Goal: Information Seeking & Learning: Learn about a topic

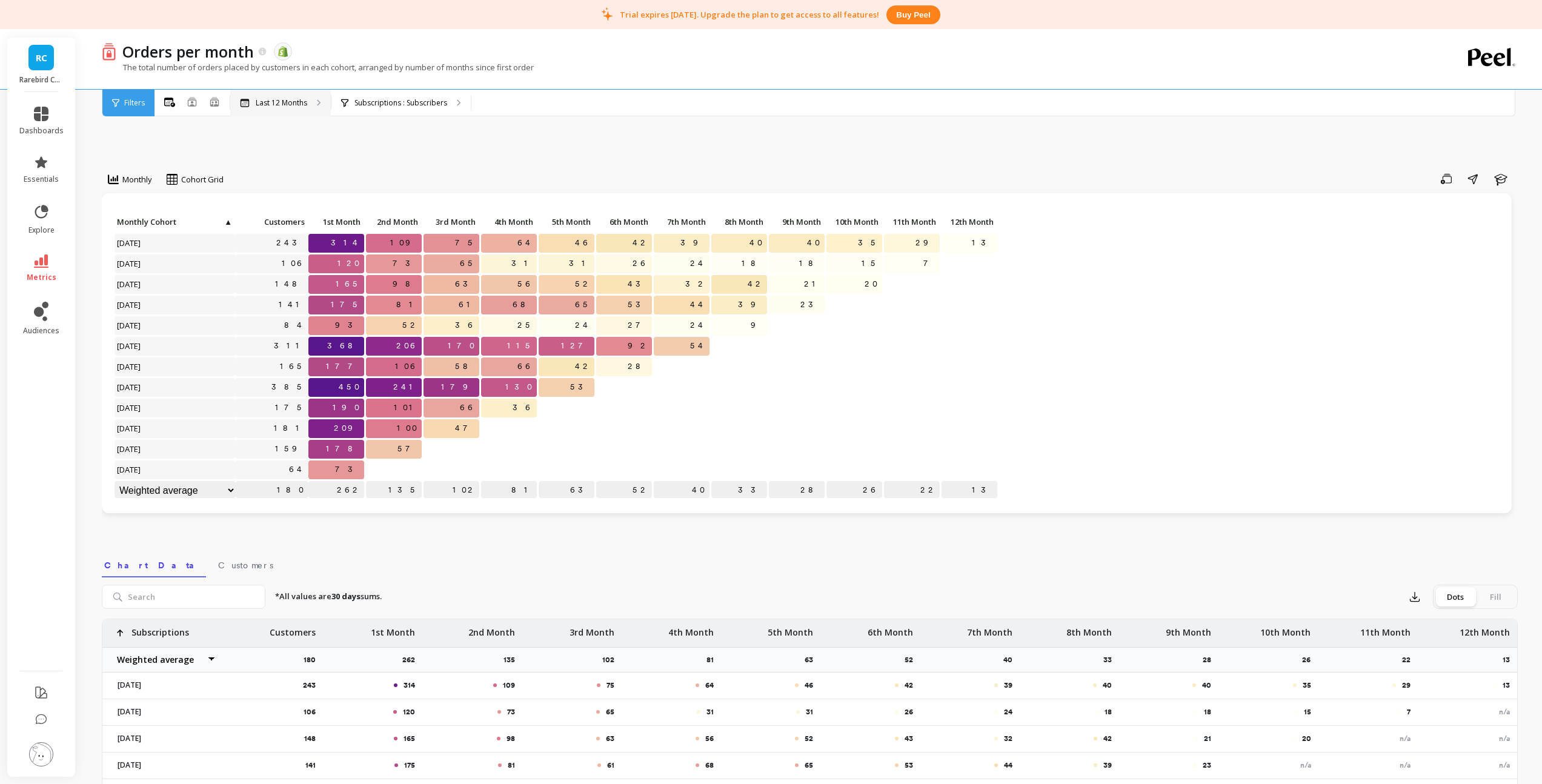
click at [261, 108] on div "Last 12 Months" at bounding box center [281, 103] width 100 height 27
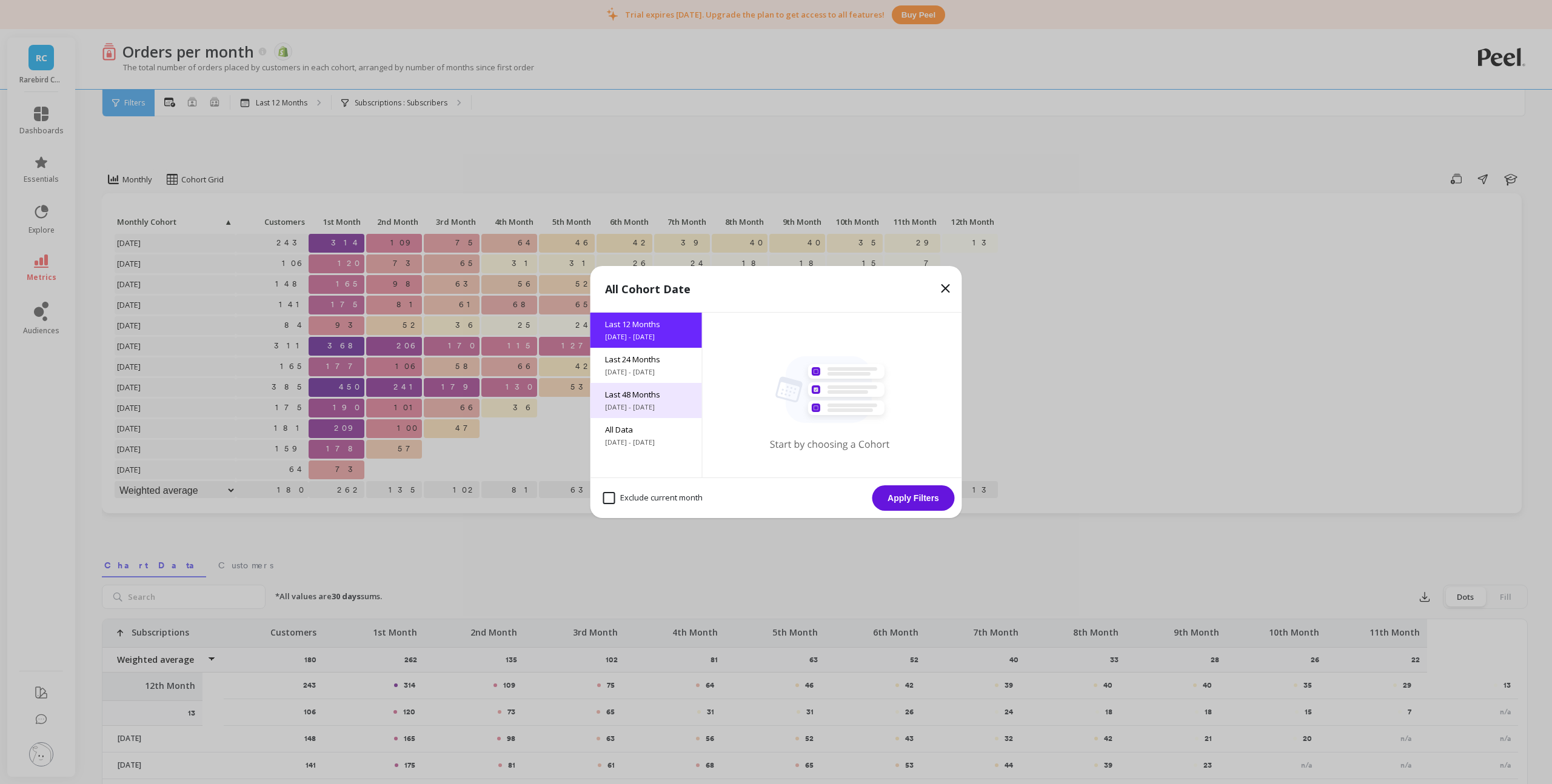
click at [644, 409] on span "[DATE] - [DATE]" at bounding box center [645, 407] width 82 height 9
click at [906, 490] on button "Apply Filters" at bounding box center [913, 497] width 82 height 25
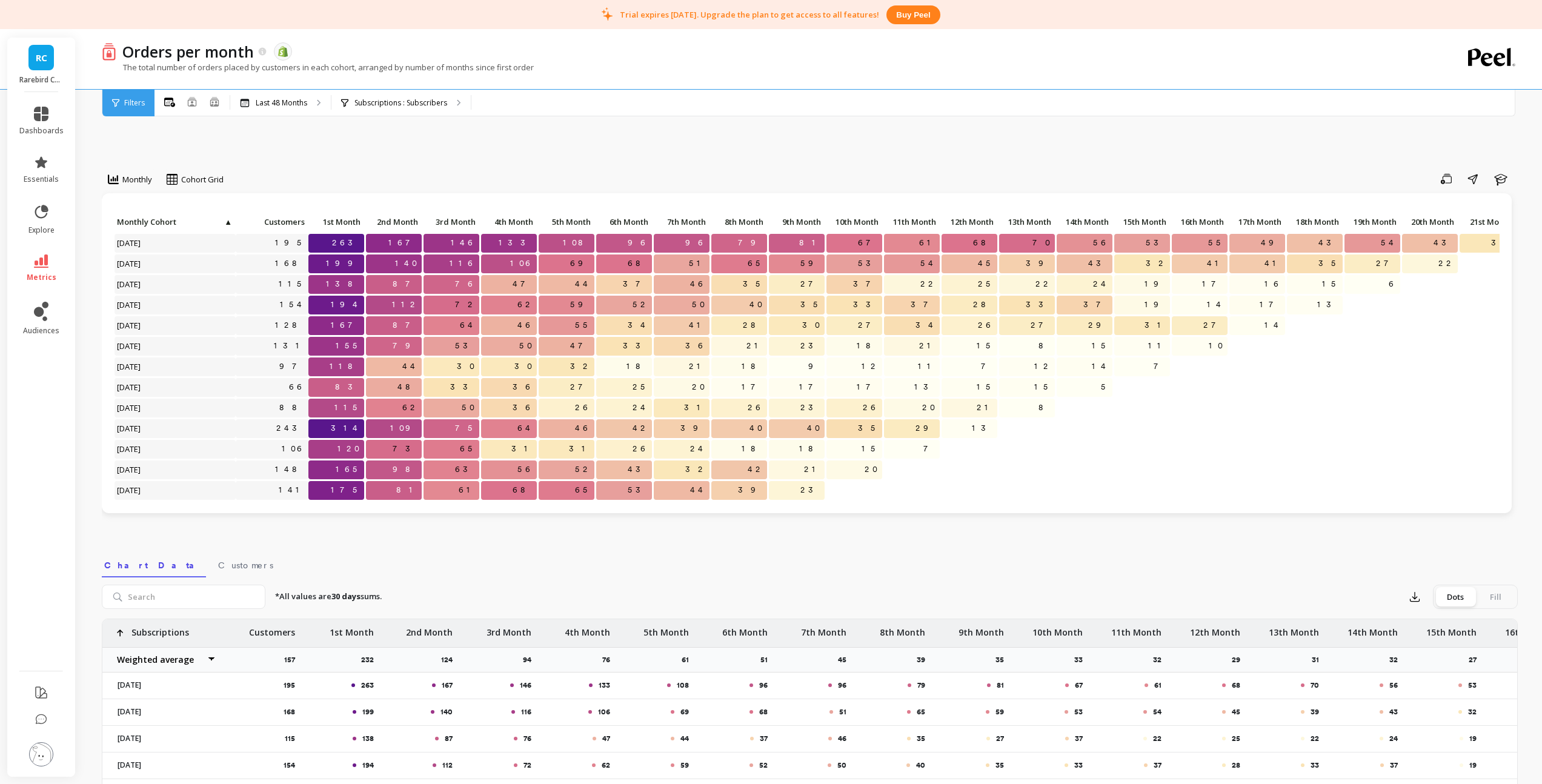
scroll to position [195, 0]
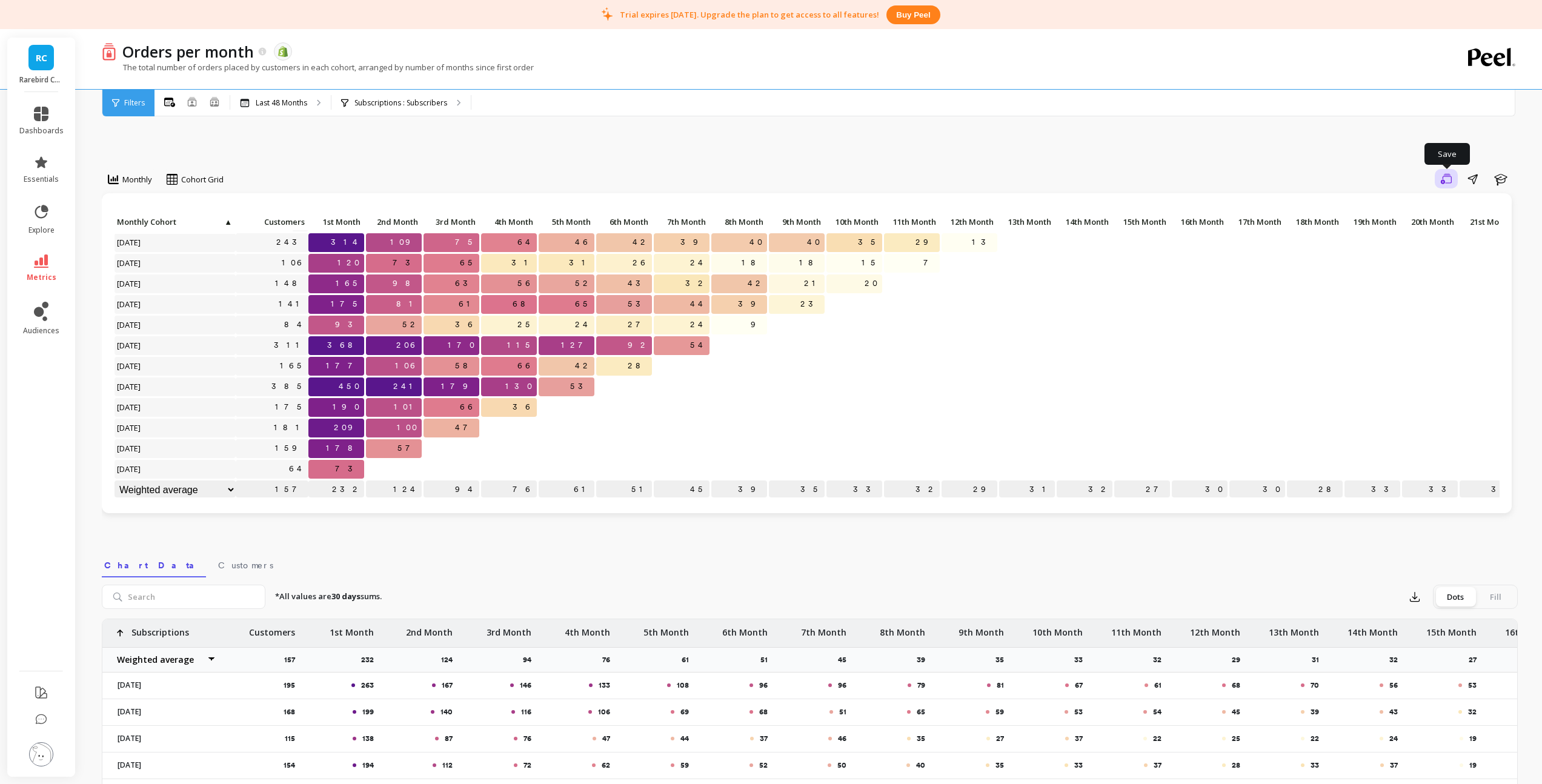
click at [1439, 177] on button "Save" at bounding box center [1447, 178] width 23 height 20
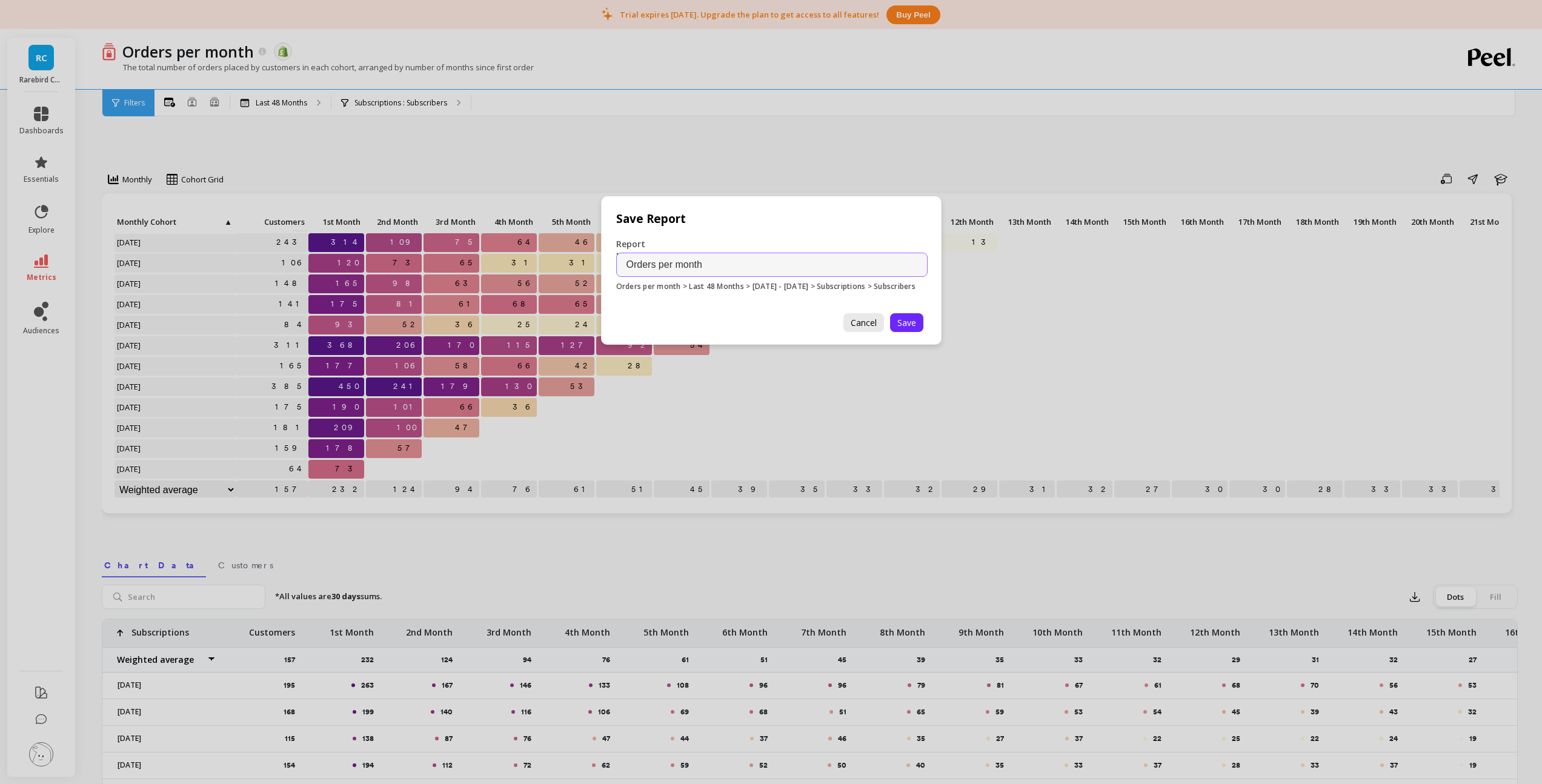
click at [858, 329] on span "Cancel" at bounding box center [864, 323] width 26 height 12
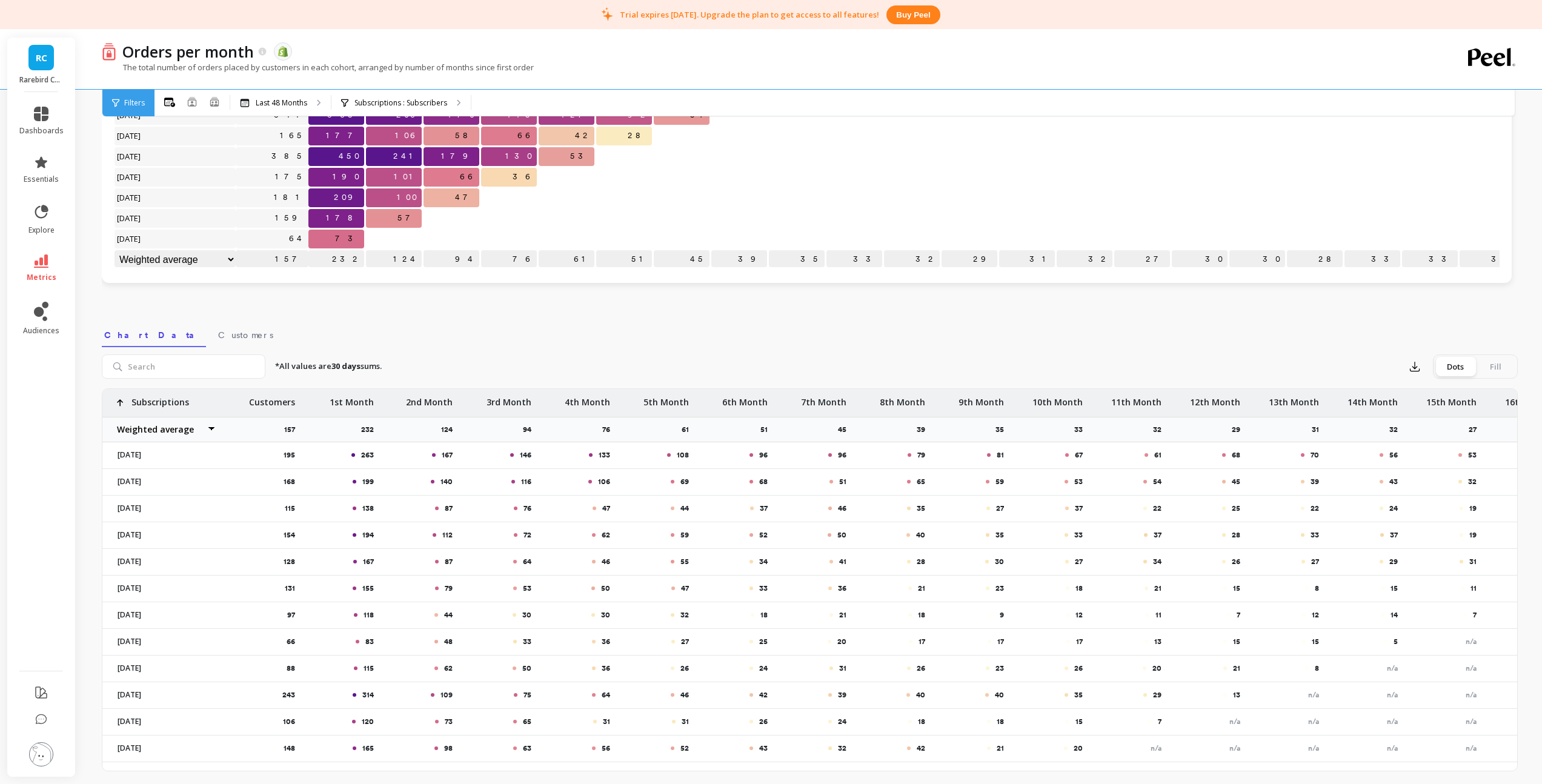
scroll to position [241, 0]
click at [1412, 367] on icon "button" at bounding box center [1415, 367] width 12 height 12
click at [1498, 369] on div "Fill" at bounding box center [1495, 367] width 40 height 20
click at [1498, 367] on div "Fill" at bounding box center [1495, 367] width 40 height 20
click at [0, 0] on input "Dots Fill" at bounding box center [0, 0] width 0 height 0
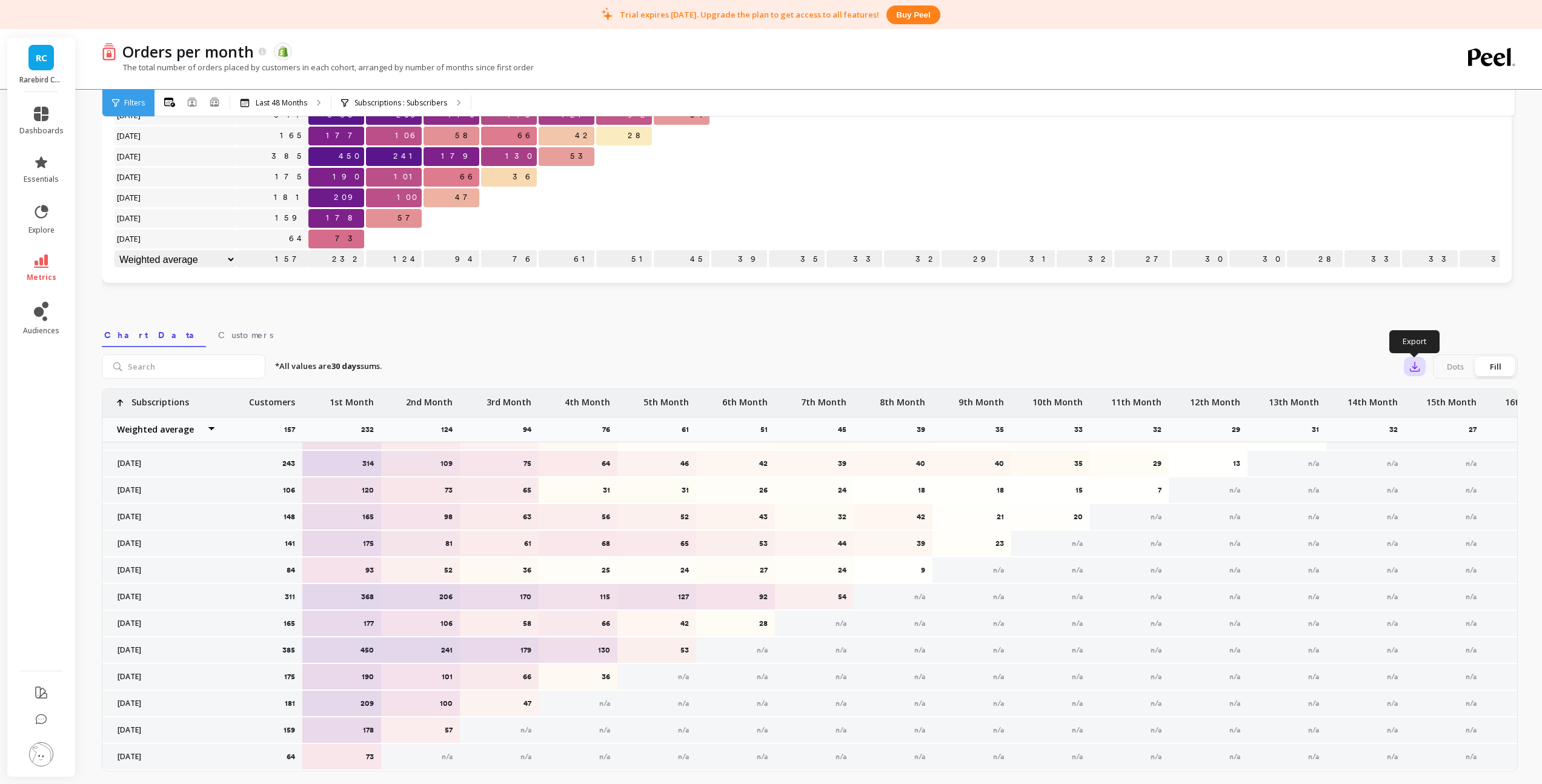
click at [1419, 369] on icon "button" at bounding box center [1415, 367] width 9 height 9
click at [1435, 401] on span "CSV" at bounding box center [1437, 399] width 17 height 12
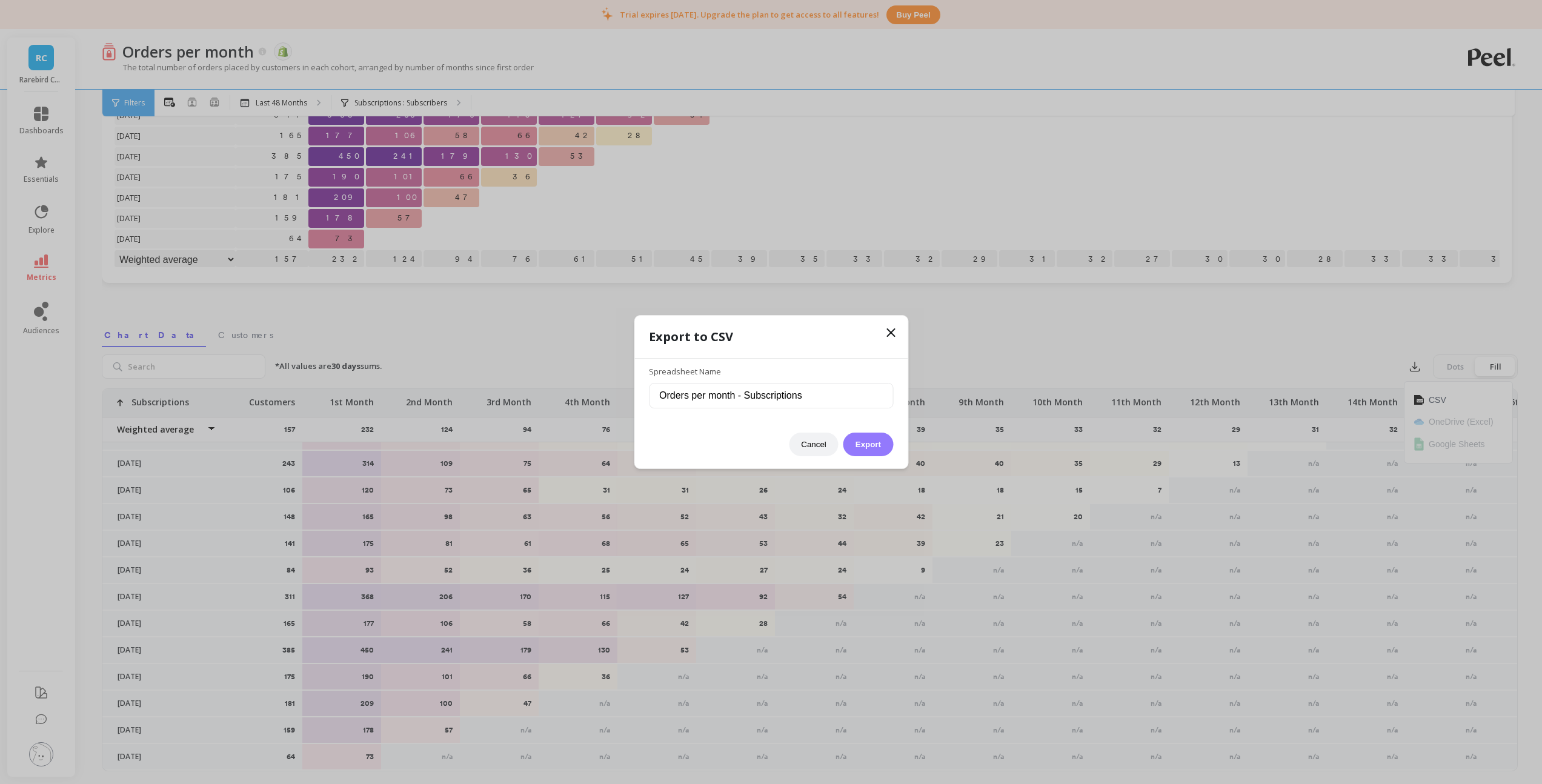
click at [878, 444] on button "Export" at bounding box center [868, 444] width 49 height 23
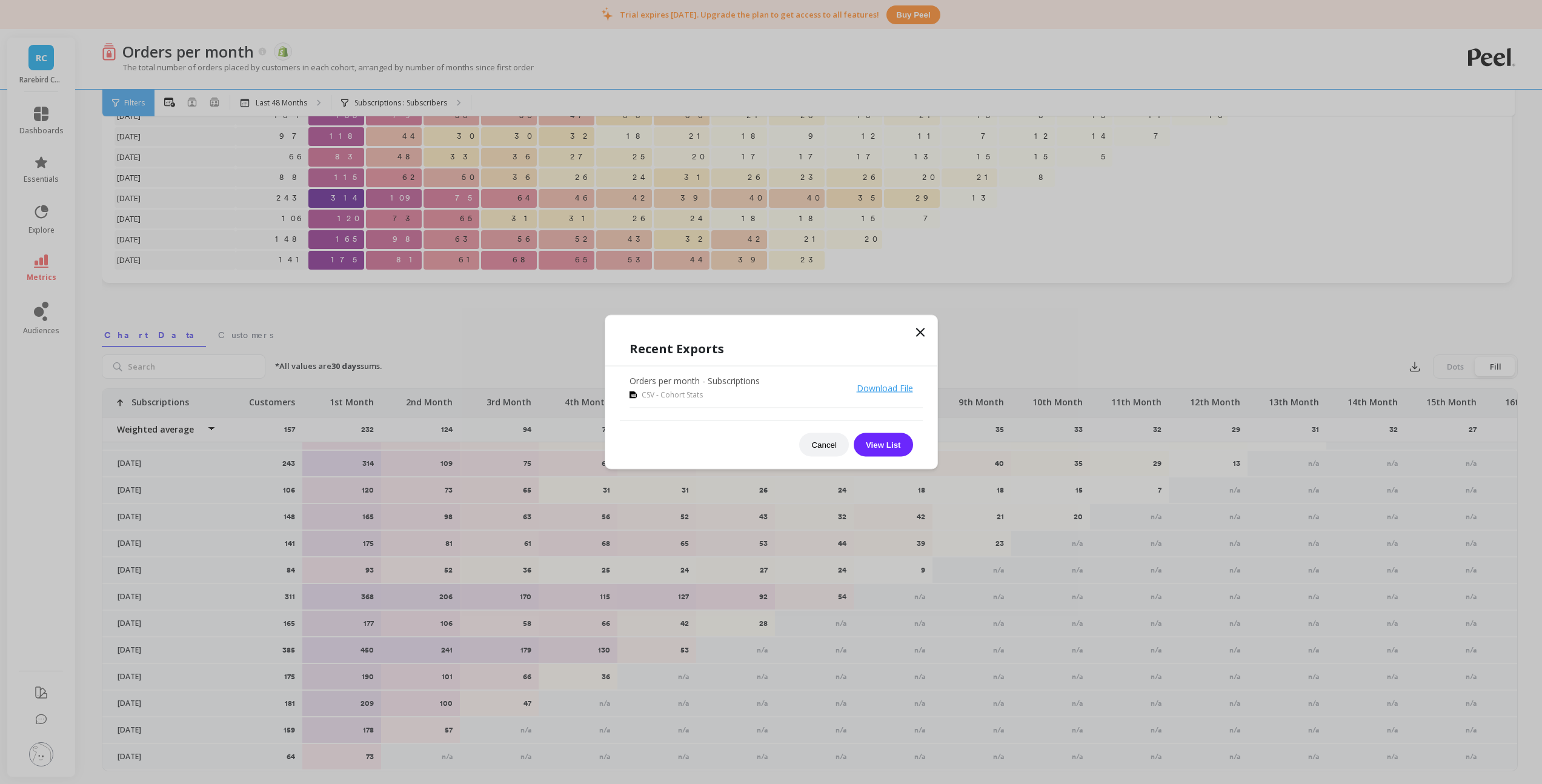
click at [920, 335] on icon at bounding box center [920, 332] width 15 height 15
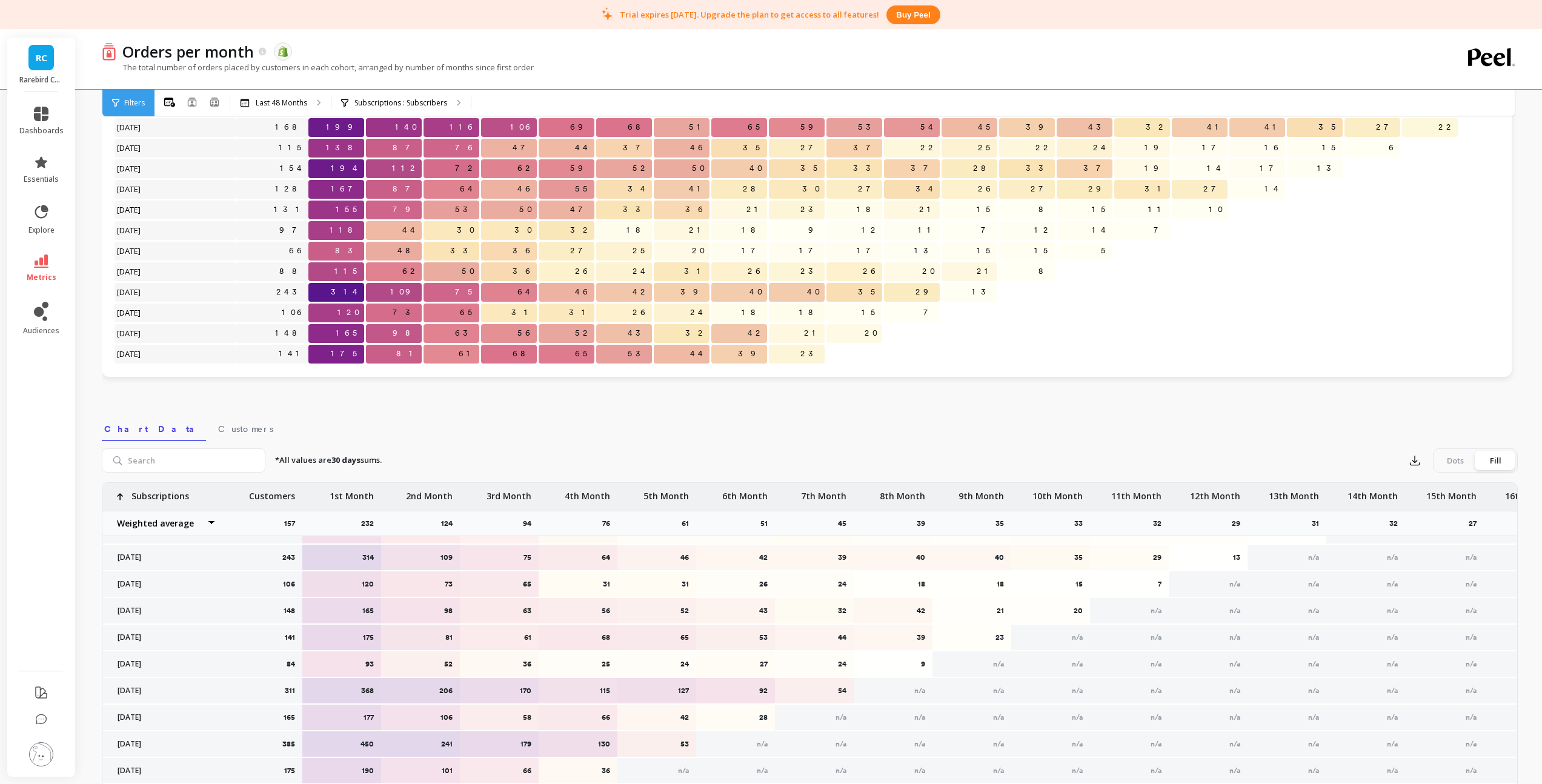
scroll to position [0, 0]
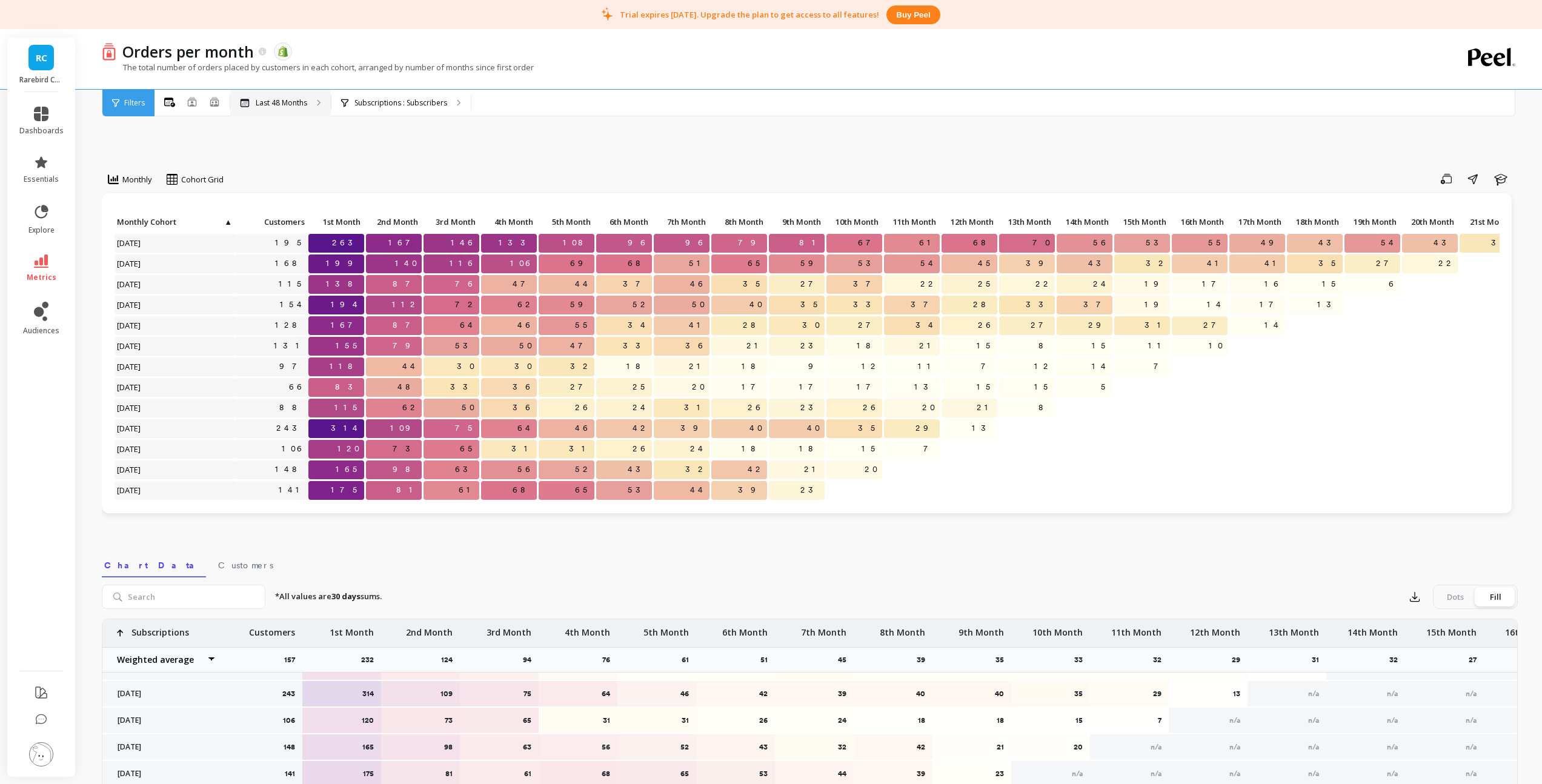
click at [267, 102] on p "Last 48 Months" at bounding box center [281, 103] width 52 height 9
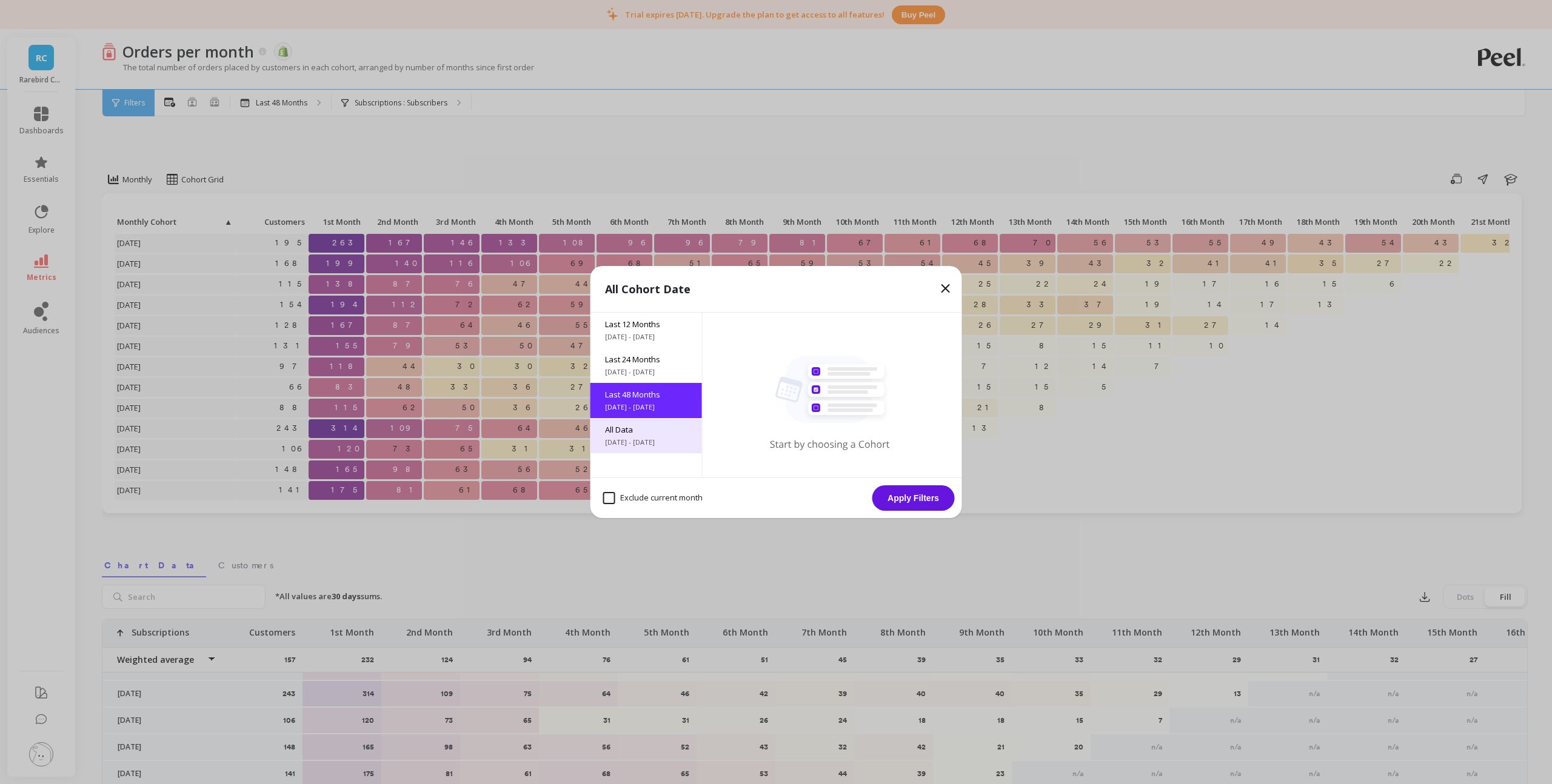
click at [623, 435] on div "All Data 5/19/2017 - 9/19/2025" at bounding box center [645, 436] width 111 height 35
click at [652, 405] on span "[DATE] - [DATE]" at bounding box center [645, 407] width 82 height 9
click at [931, 495] on button "Apply Filters" at bounding box center [913, 497] width 82 height 25
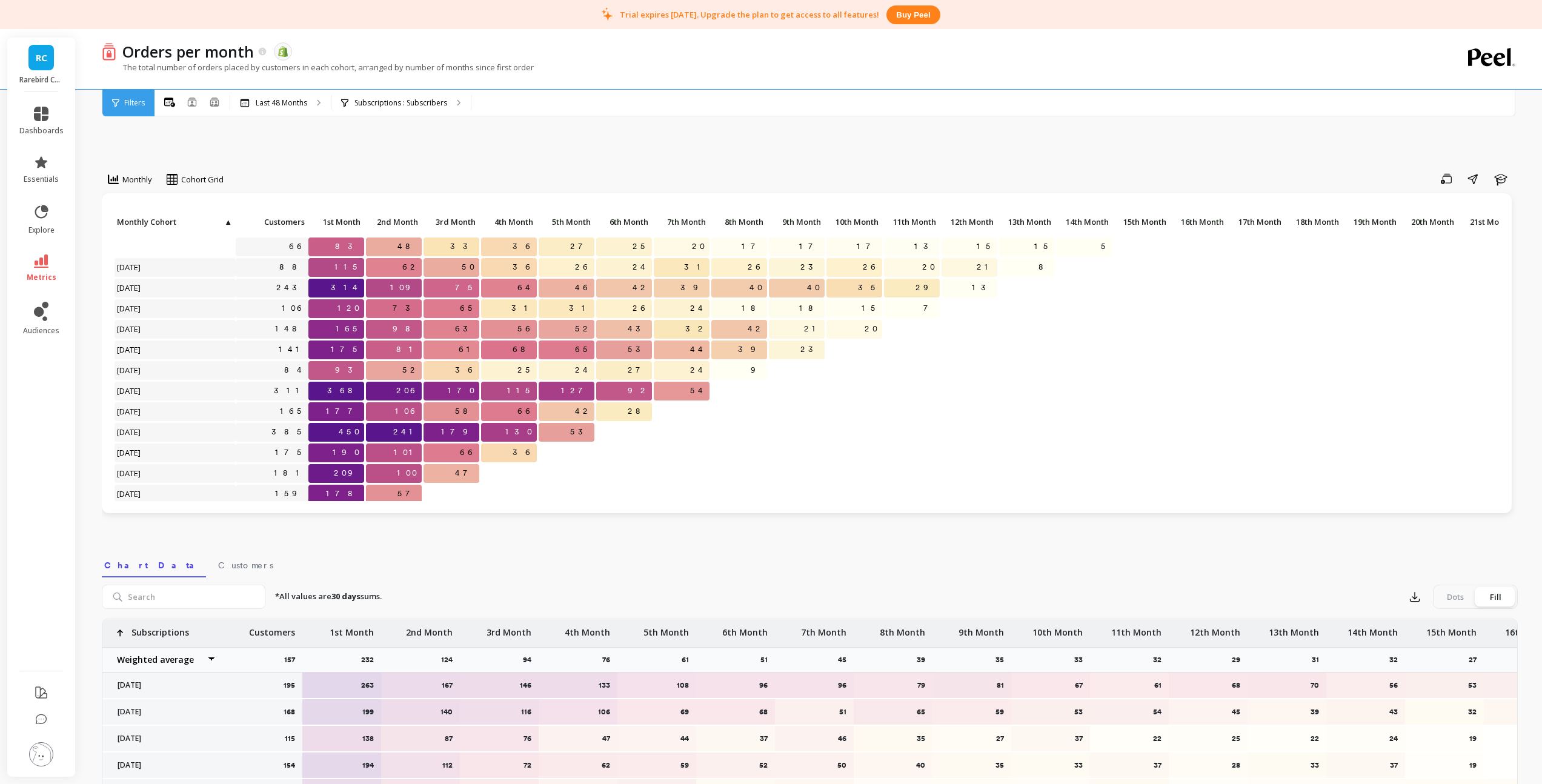
scroll to position [4, 0]
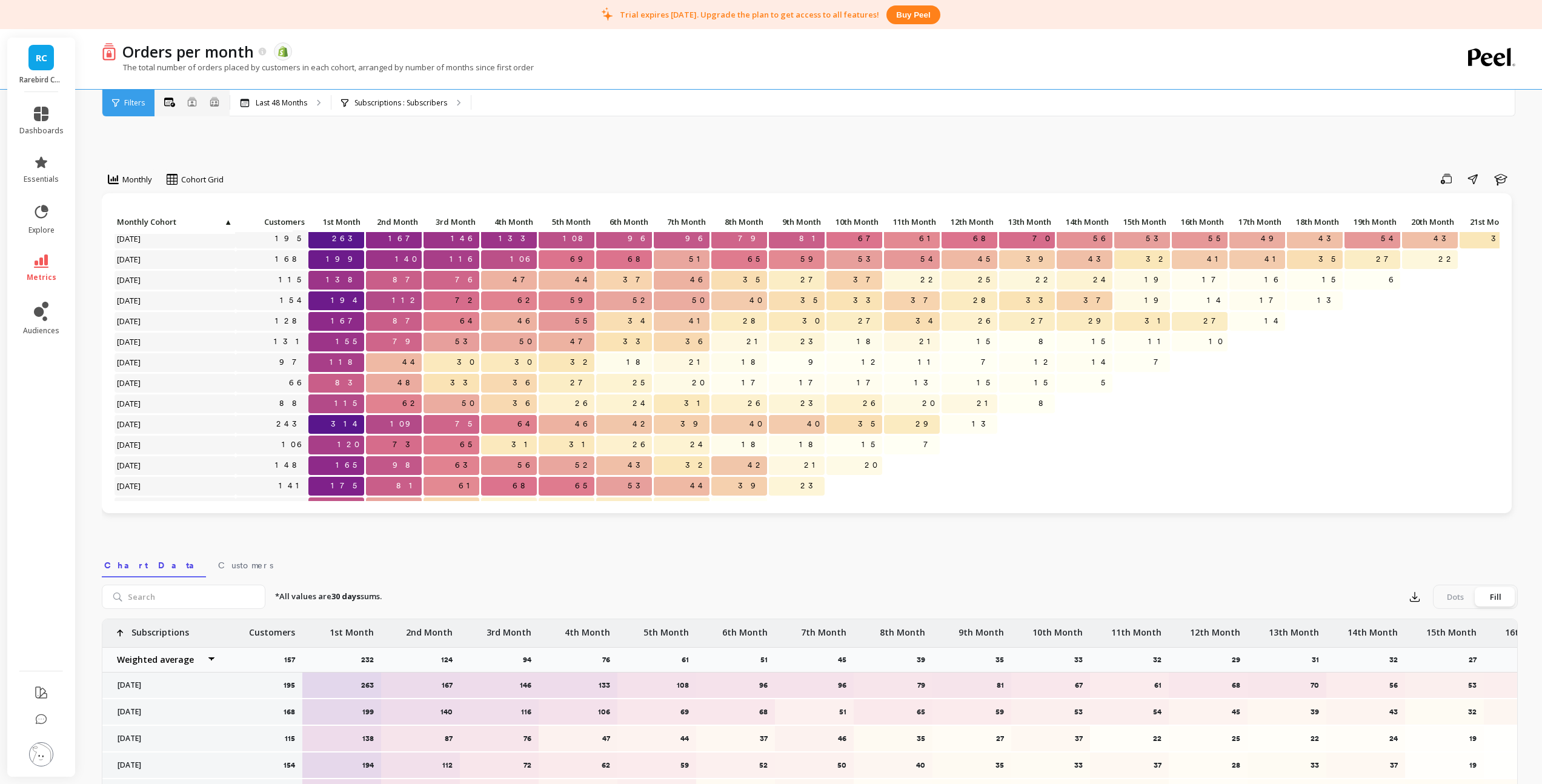
click at [176, 108] on div "All Months Single Cohort Combined Cohorts" at bounding box center [191, 103] width 75 height 16
click at [173, 105] on icon at bounding box center [169, 102] width 11 height 9
click at [170, 103] on icon at bounding box center [169, 102] width 11 height 9
click at [248, 150] on div "Monthly Cohort Grid Save Share Learn Click to create an audience 195 263 167 14…" at bounding box center [810, 556] width 1416 height 956
click at [279, 98] on p "Last 48 Months" at bounding box center [281, 103] width 52 height 9
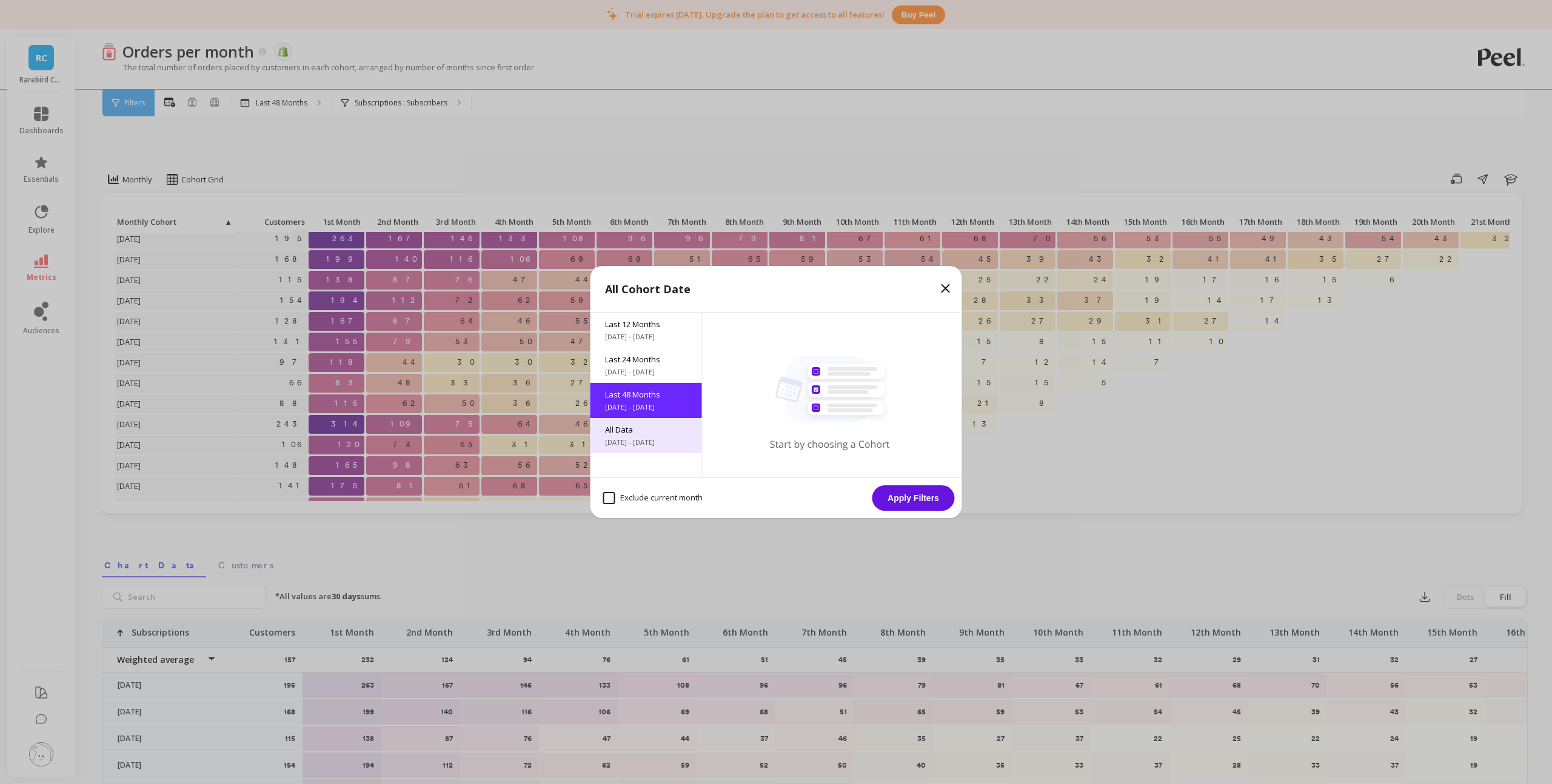
click at [623, 434] on span "All Data" at bounding box center [645, 429] width 82 height 11
click at [906, 493] on button "Apply Filters" at bounding box center [913, 497] width 82 height 25
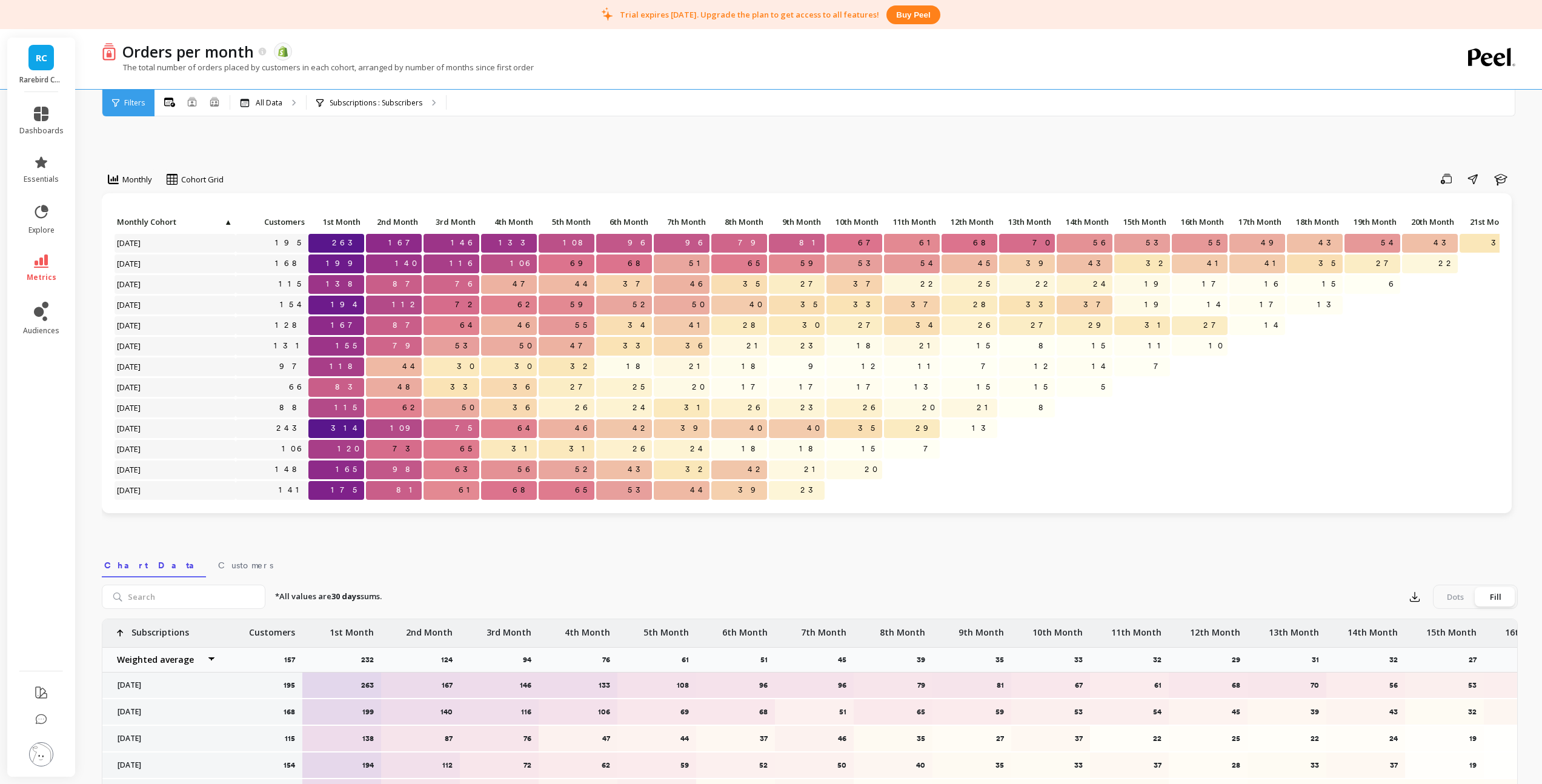
click at [38, 751] on img at bounding box center [41, 753] width 24 height 24
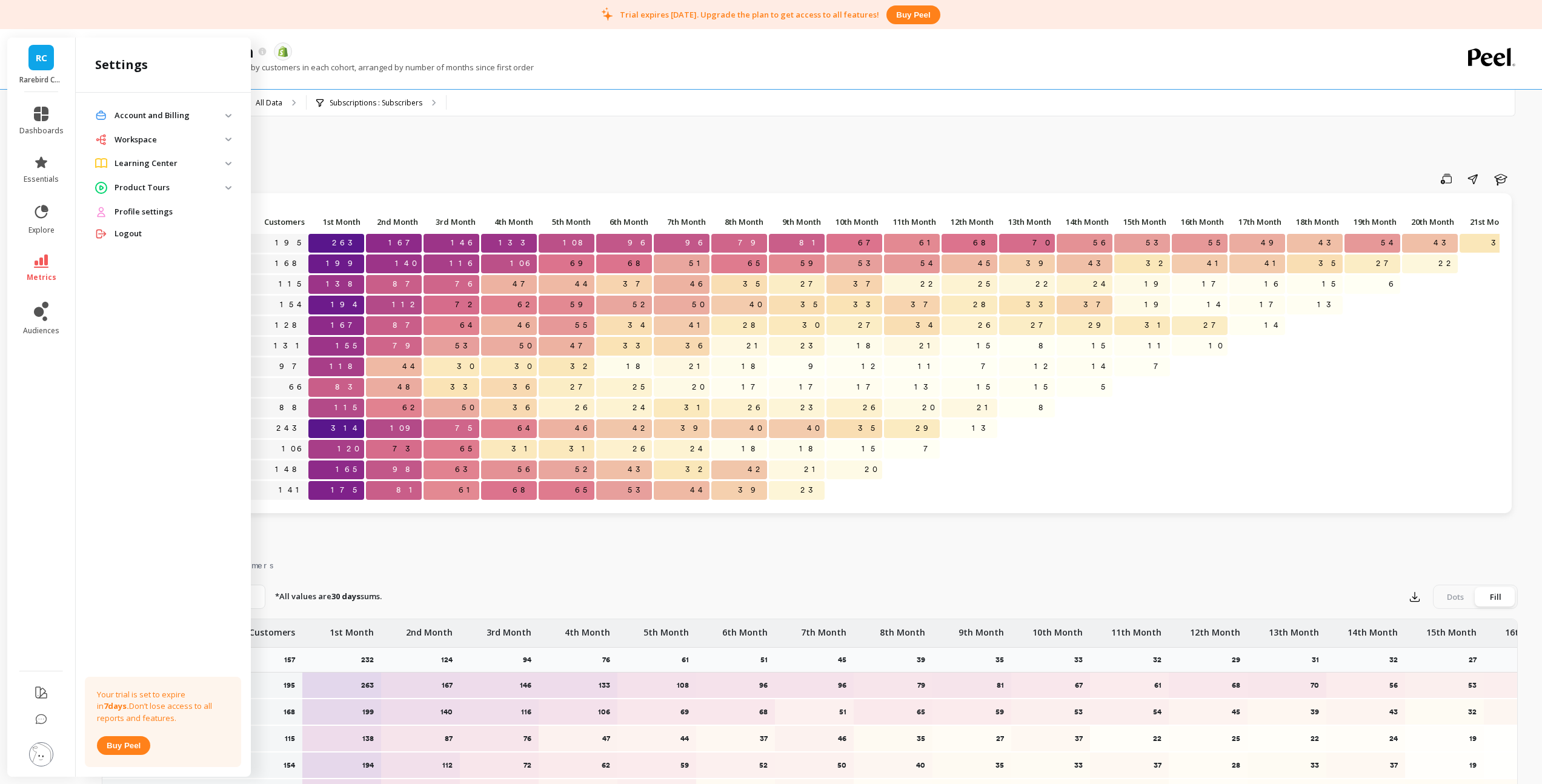
click at [134, 117] on p "Account and Billing" at bounding box center [169, 116] width 111 height 12
click at [135, 140] on p "Account Setup" at bounding box center [135, 142] width 50 height 9
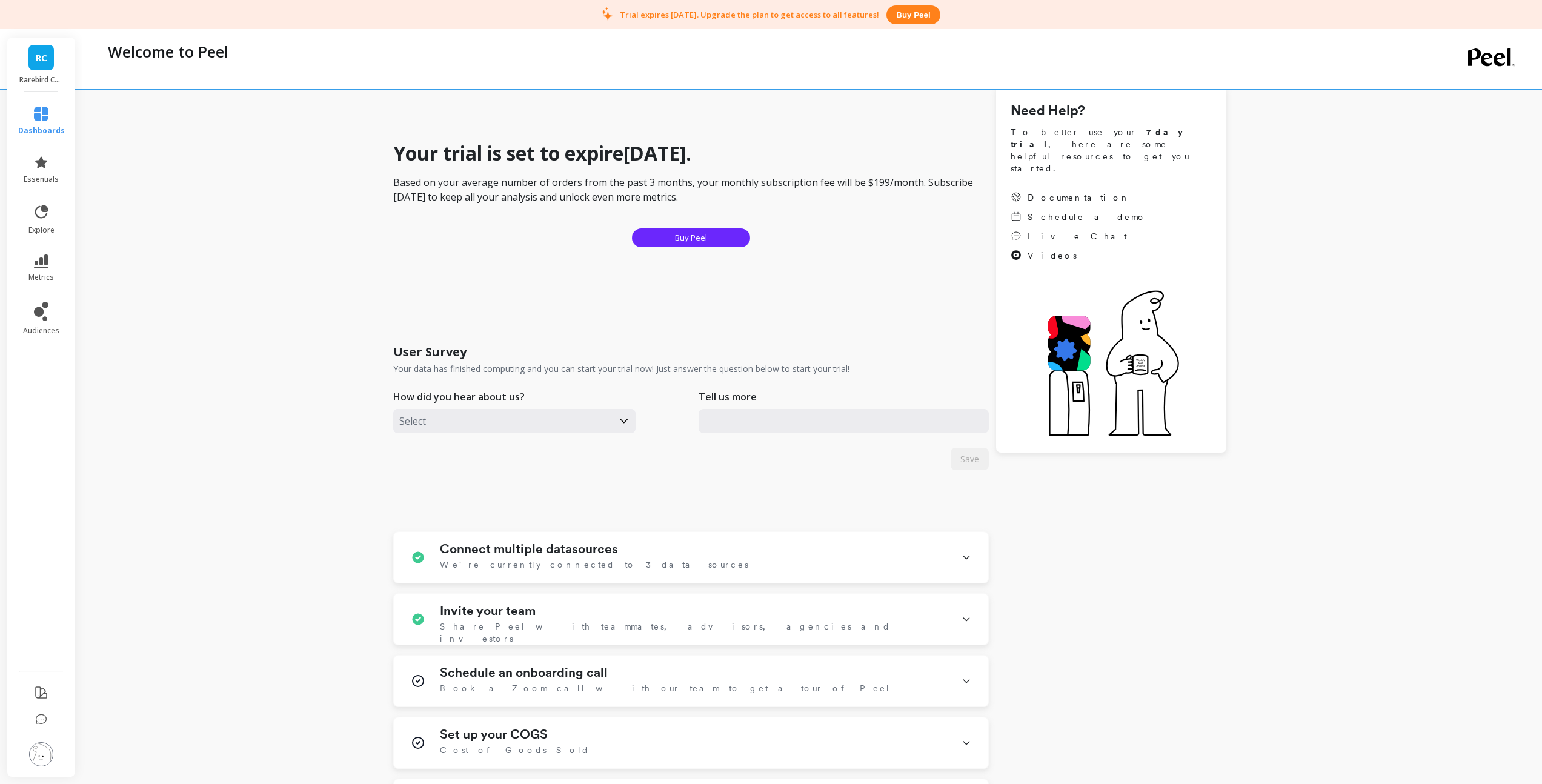
scroll to position [249, 0]
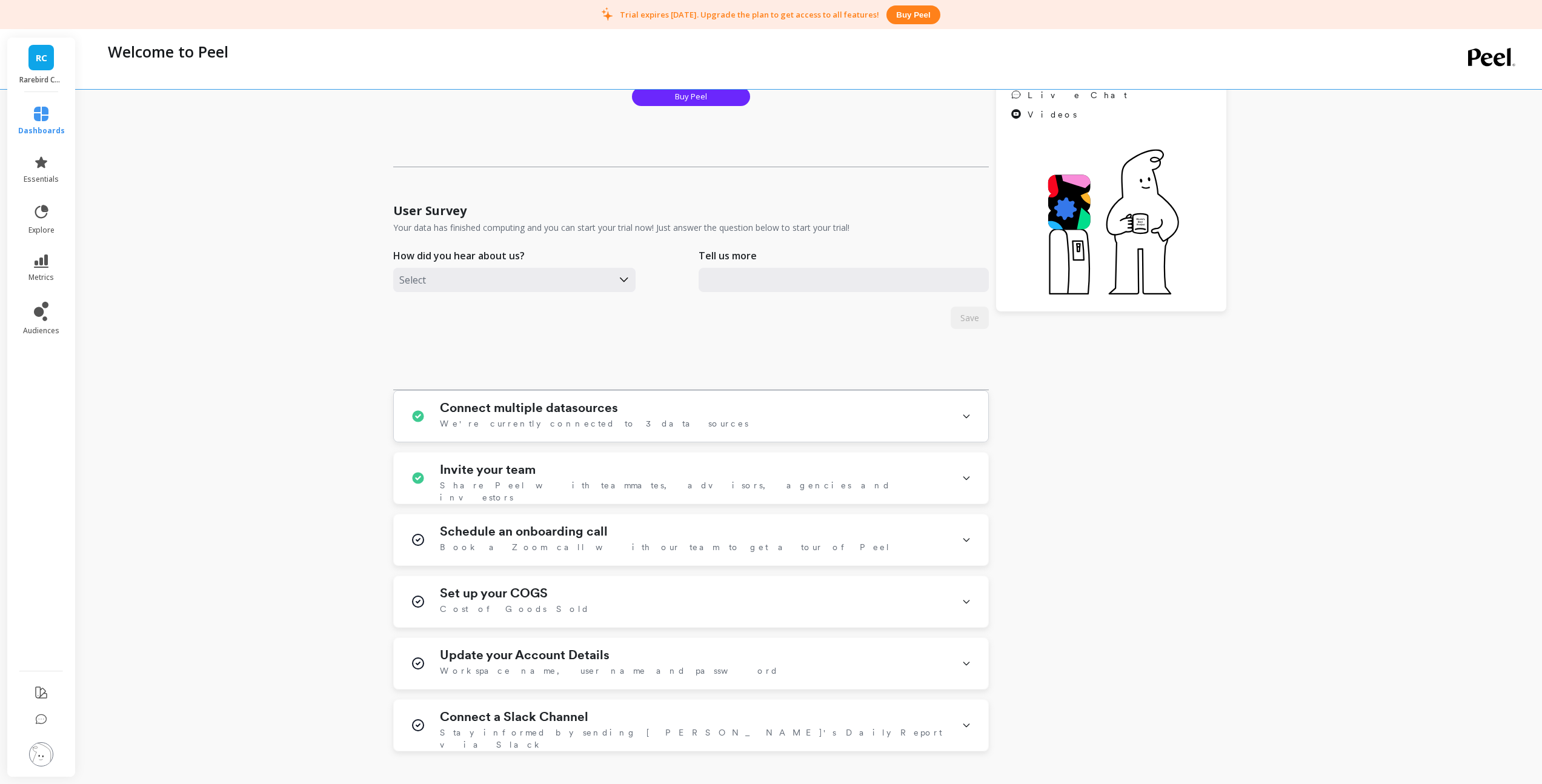
click at [510, 415] on h1 "Connect multiple datasources" at bounding box center [529, 408] width 178 height 15
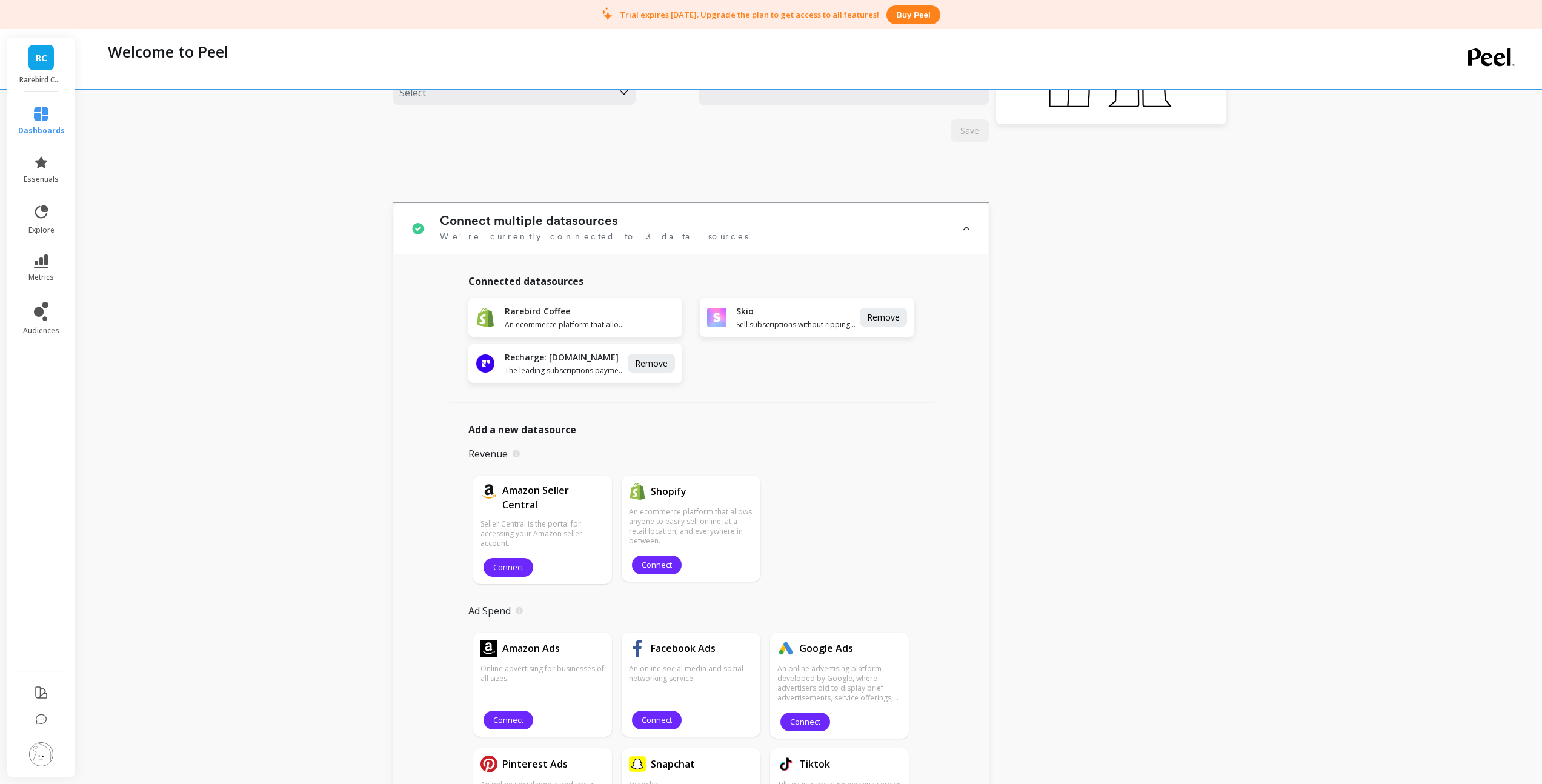
scroll to position [0, 0]
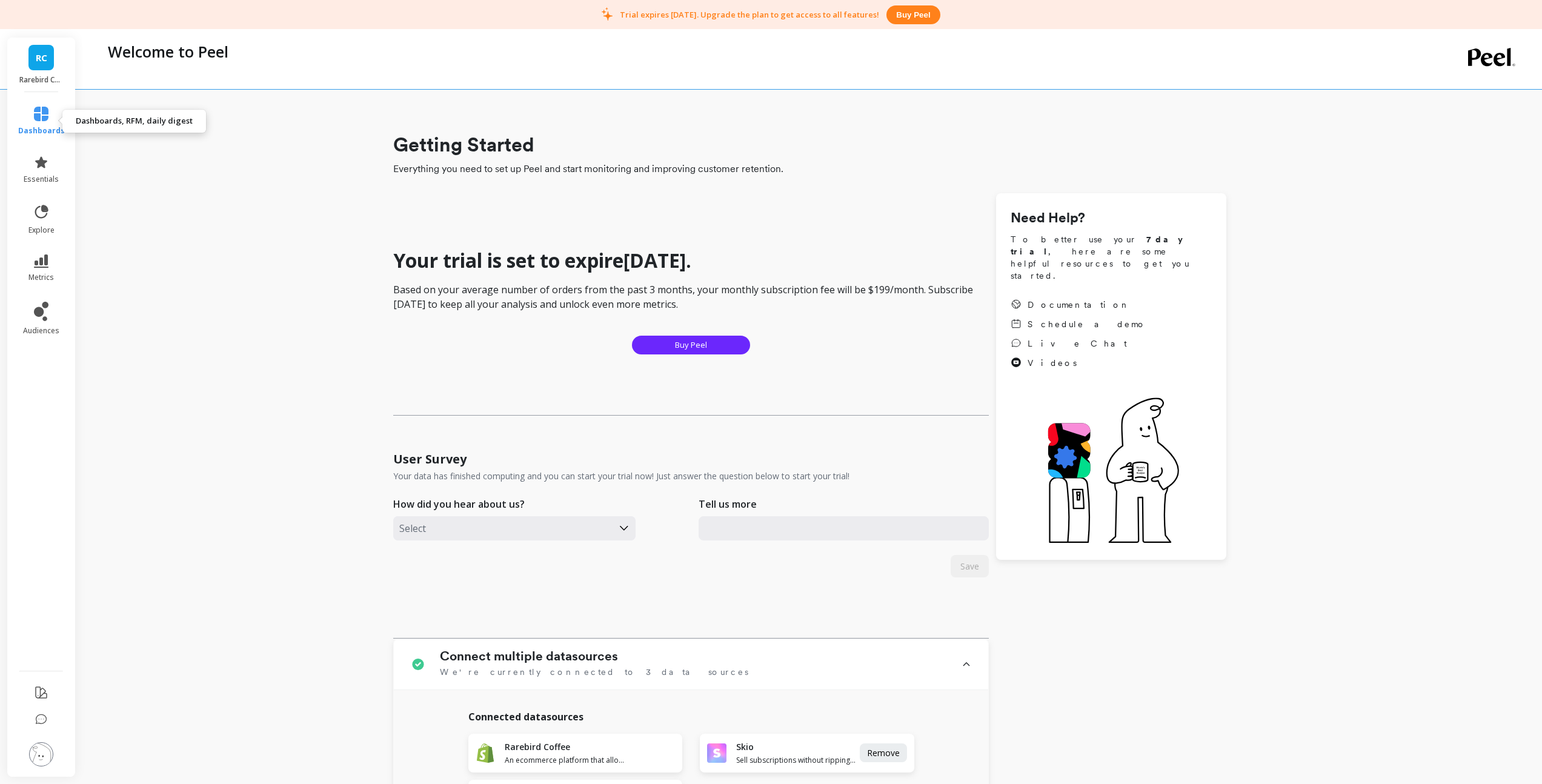
click at [44, 121] on icon at bounding box center [41, 114] width 15 height 15
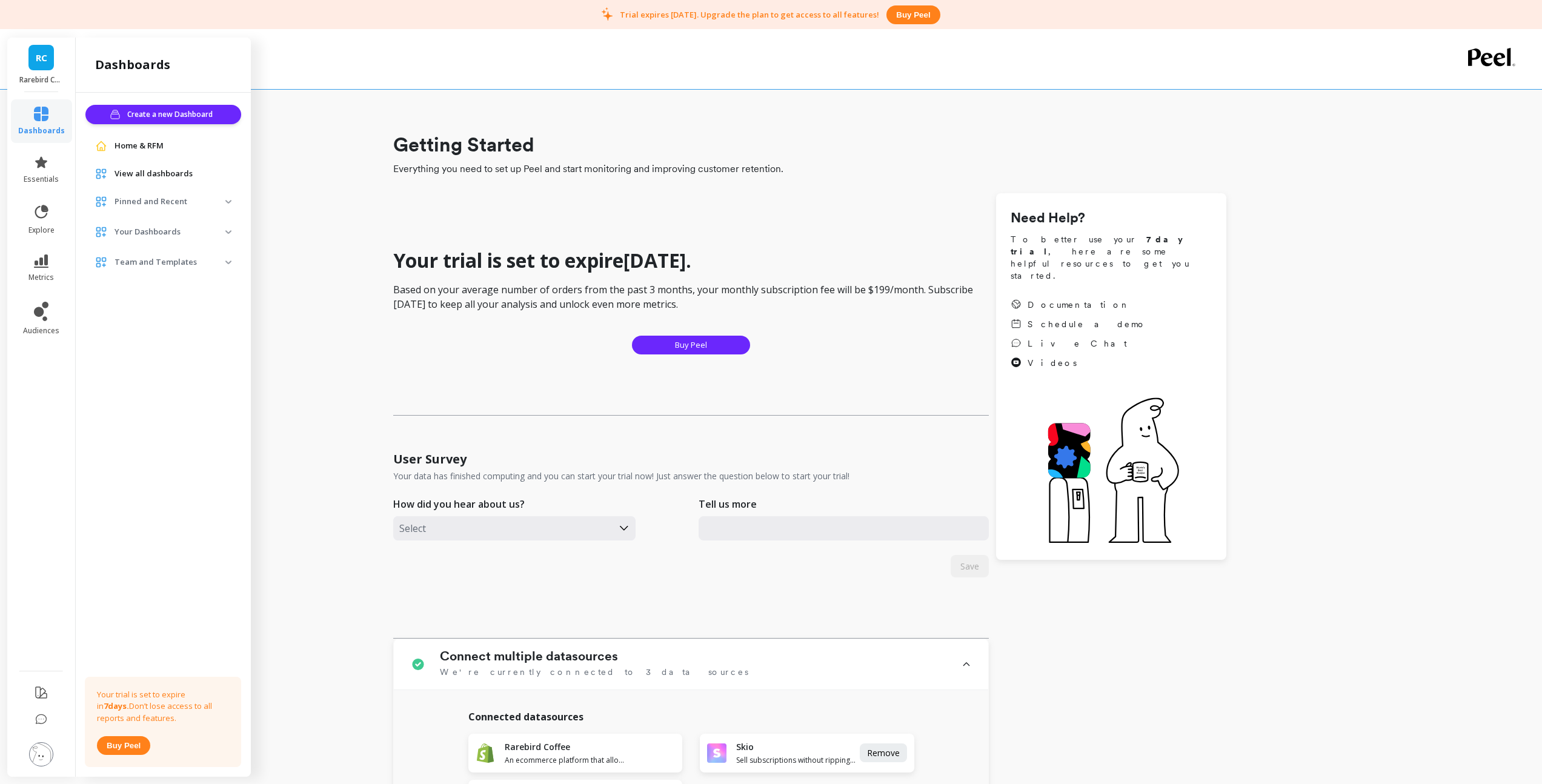
click at [34, 67] on link "RC" at bounding box center [41, 57] width 25 height 25
click at [129, 116] on p "Rarebird Coffee" at bounding box center [155, 120] width 61 height 12
click at [49, 113] on link "dashboards" at bounding box center [41, 121] width 47 height 29
click at [45, 220] on icon at bounding box center [41, 212] width 17 height 17
click at [40, 265] on icon at bounding box center [41, 261] width 15 height 13
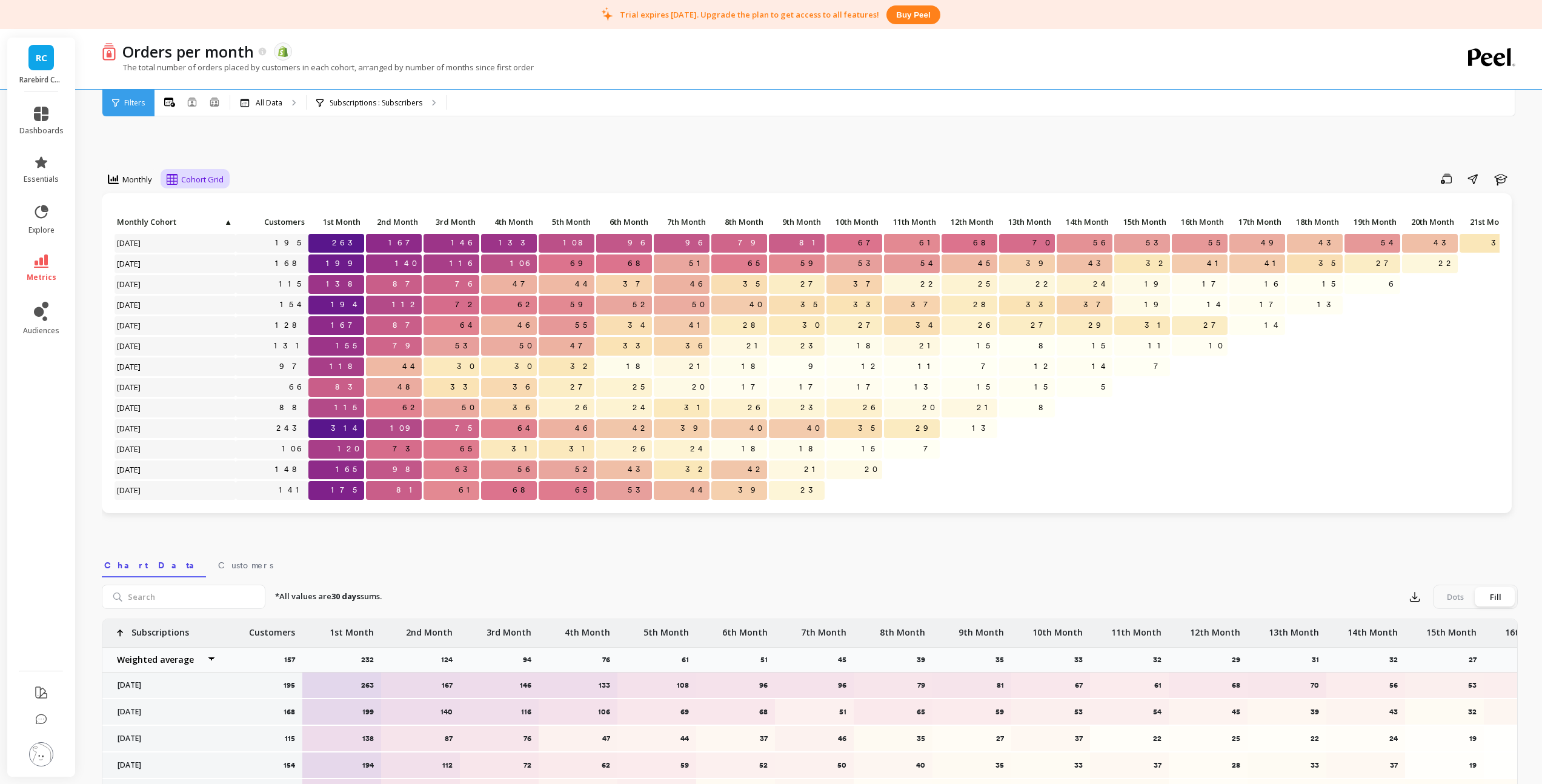
click at [194, 180] on span "Cohort Grid" at bounding box center [202, 180] width 42 height 12
click at [241, 158] on div "Monthly Cohort Grid selected, 1 of 2. 2 results available. Use Up and Down to c…" at bounding box center [810, 556] width 1416 height 956
click at [269, 105] on p "All Data" at bounding box center [269, 103] width 27 height 9
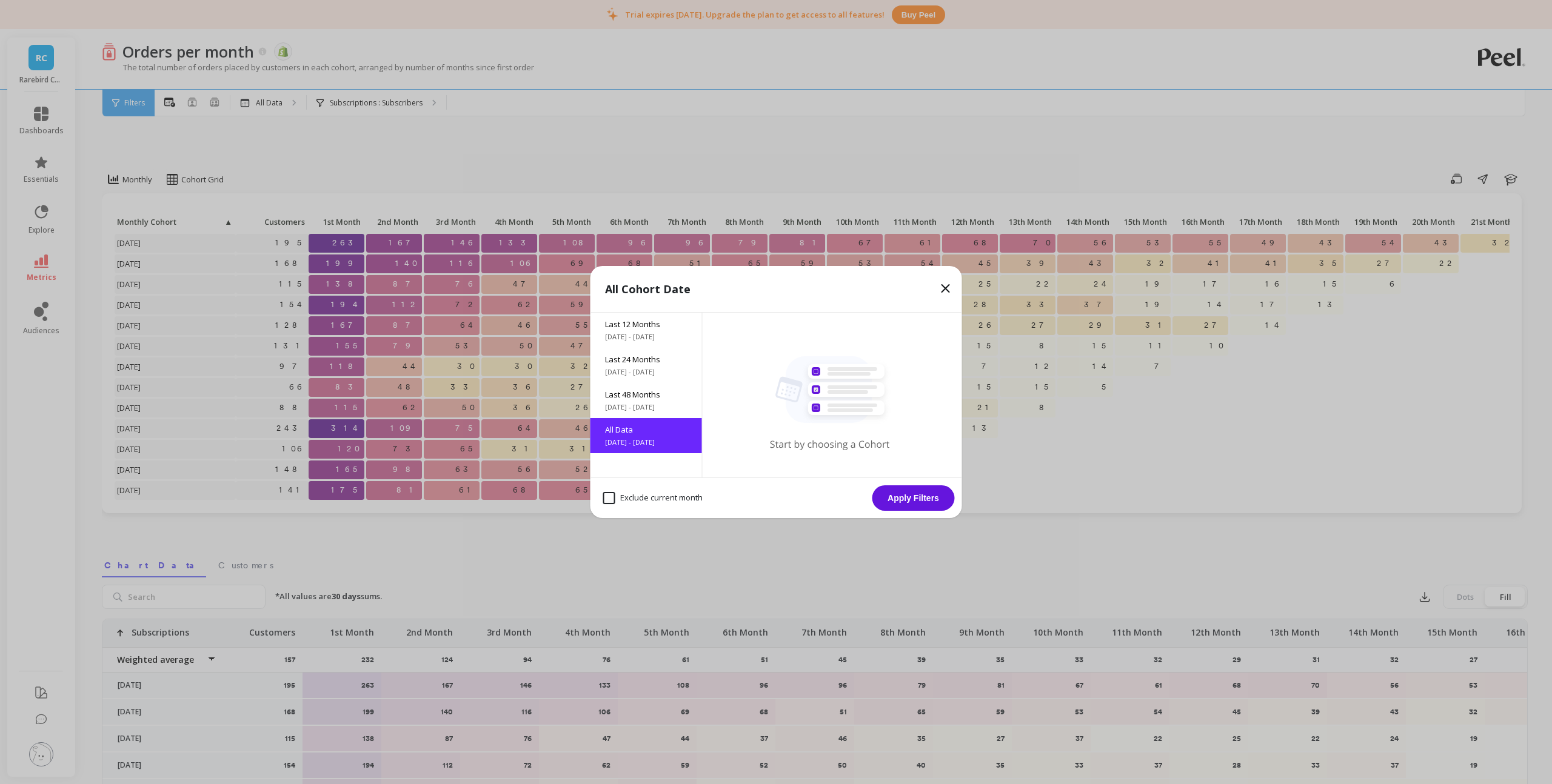
click at [556, 193] on div "All Cohort Date Last 12 Months 9/19/2024 - 9/19/2025 Last 24 Months 9/19/2023 -…" at bounding box center [776, 392] width 1552 height 784
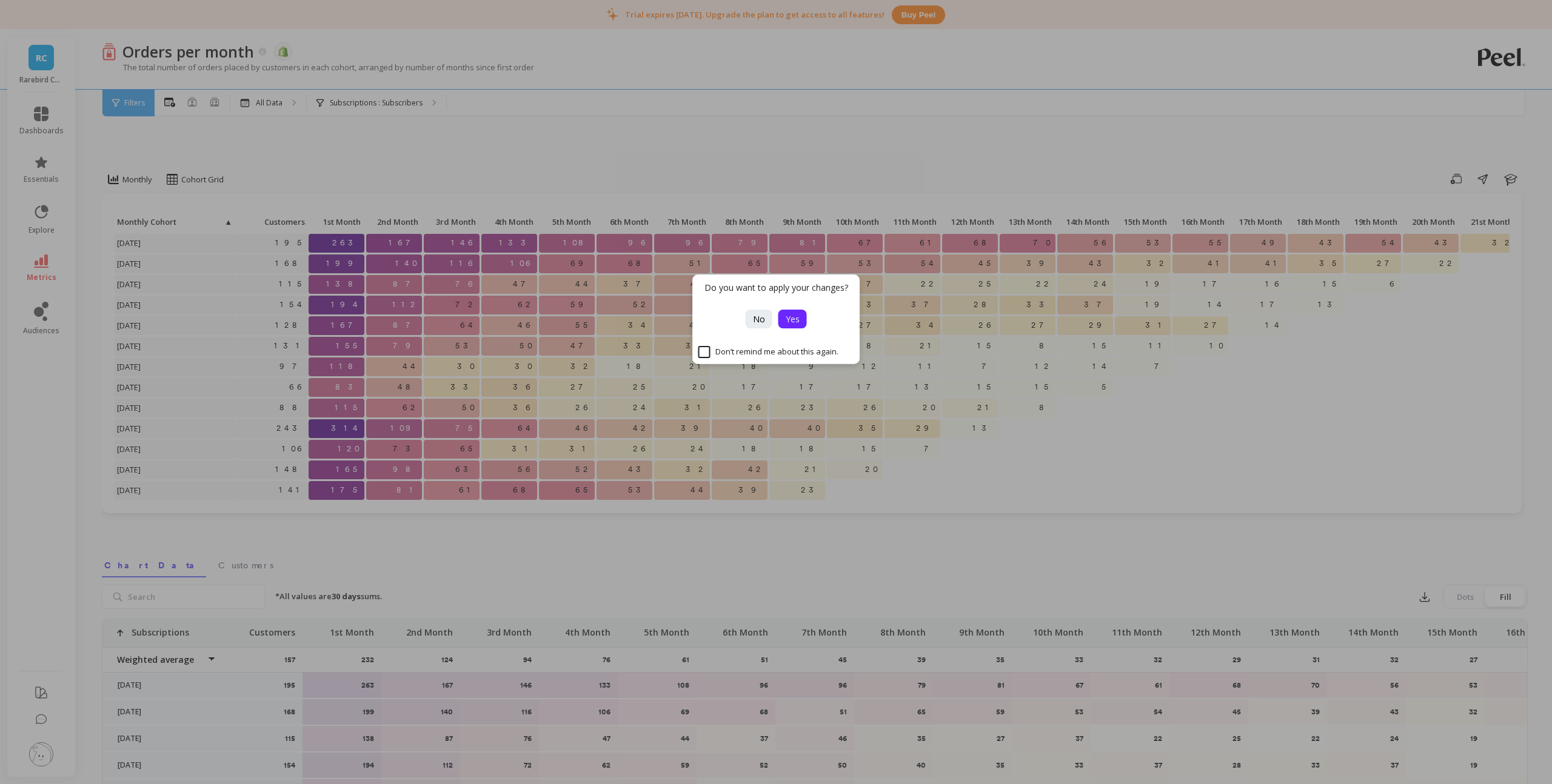
click at [786, 321] on span "Yes" at bounding box center [792, 319] width 14 height 12
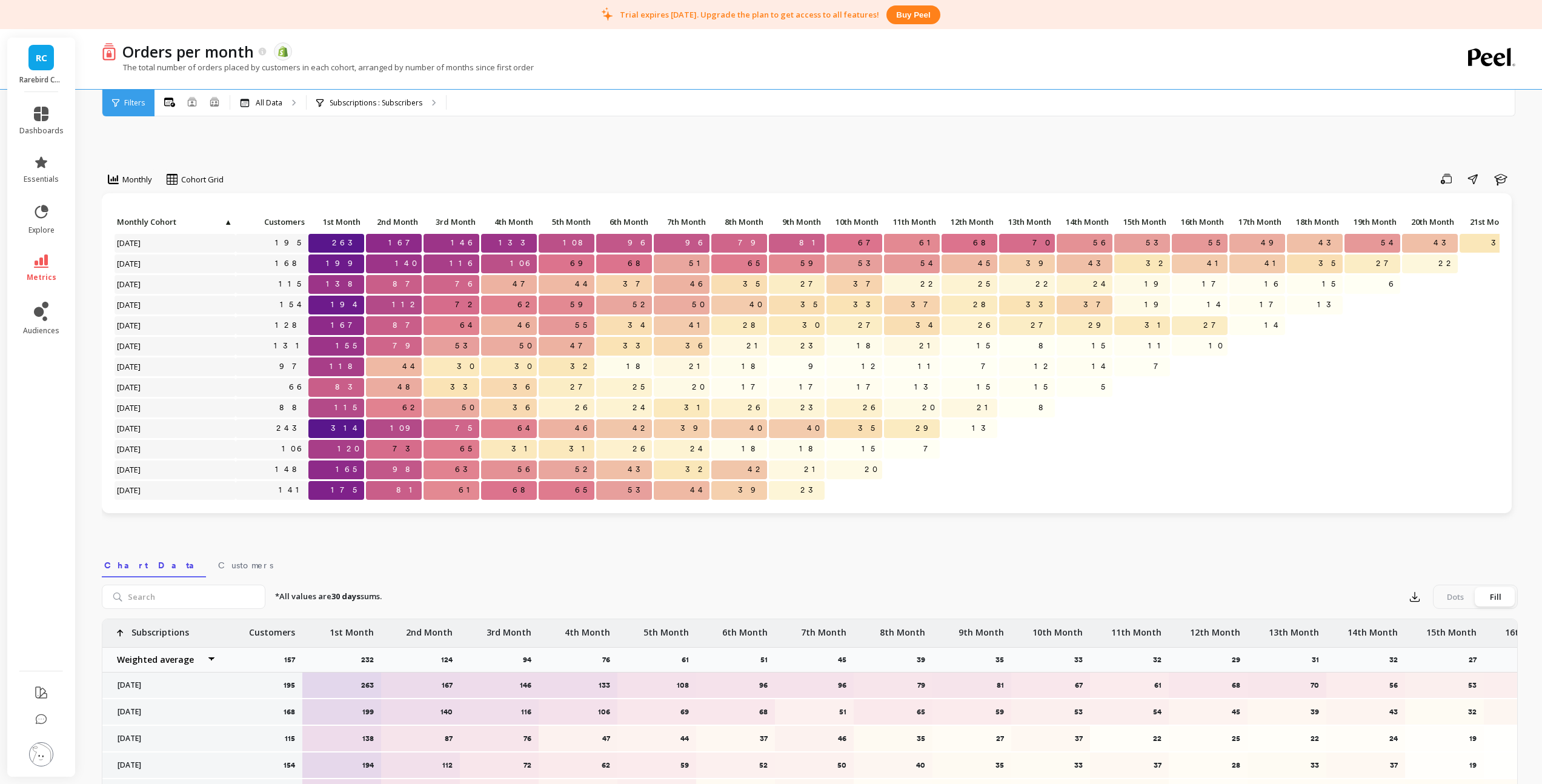
click at [227, 224] on span "▲" at bounding box center [228, 221] width 9 height 9
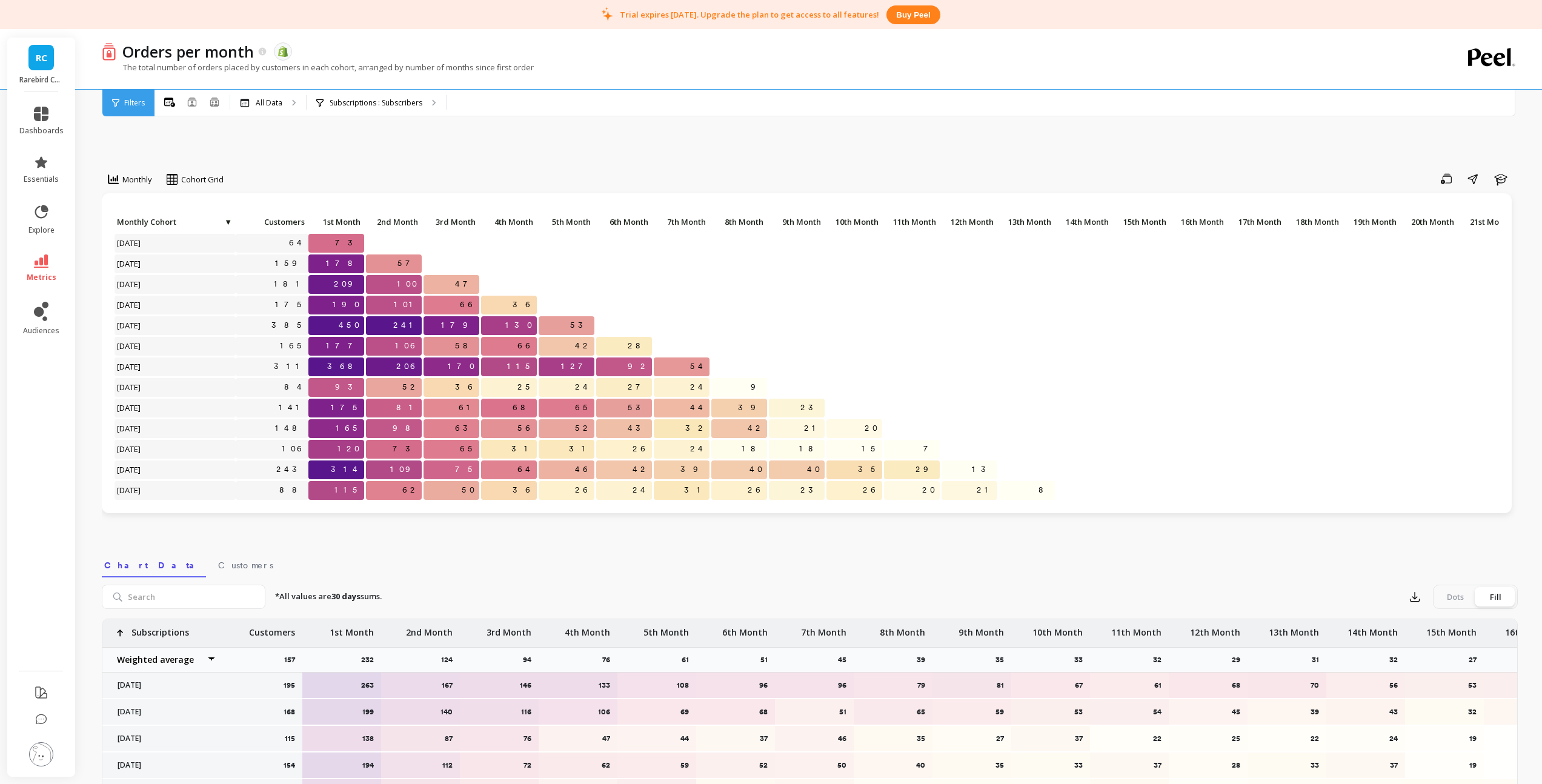
click at [228, 223] on span "▼" at bounding box center [228, 221] width 9 height 9
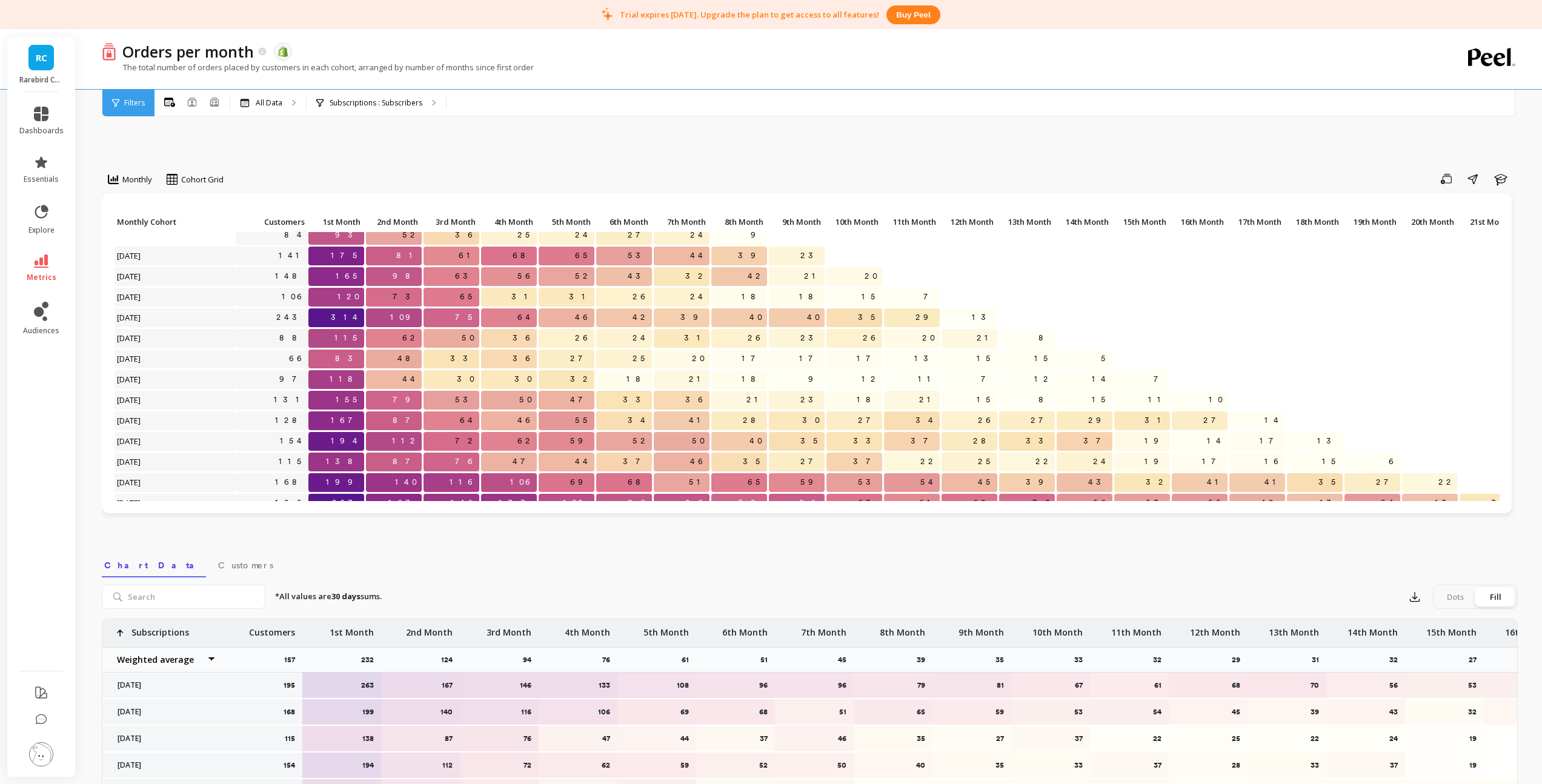
scroll to position [140, 0]
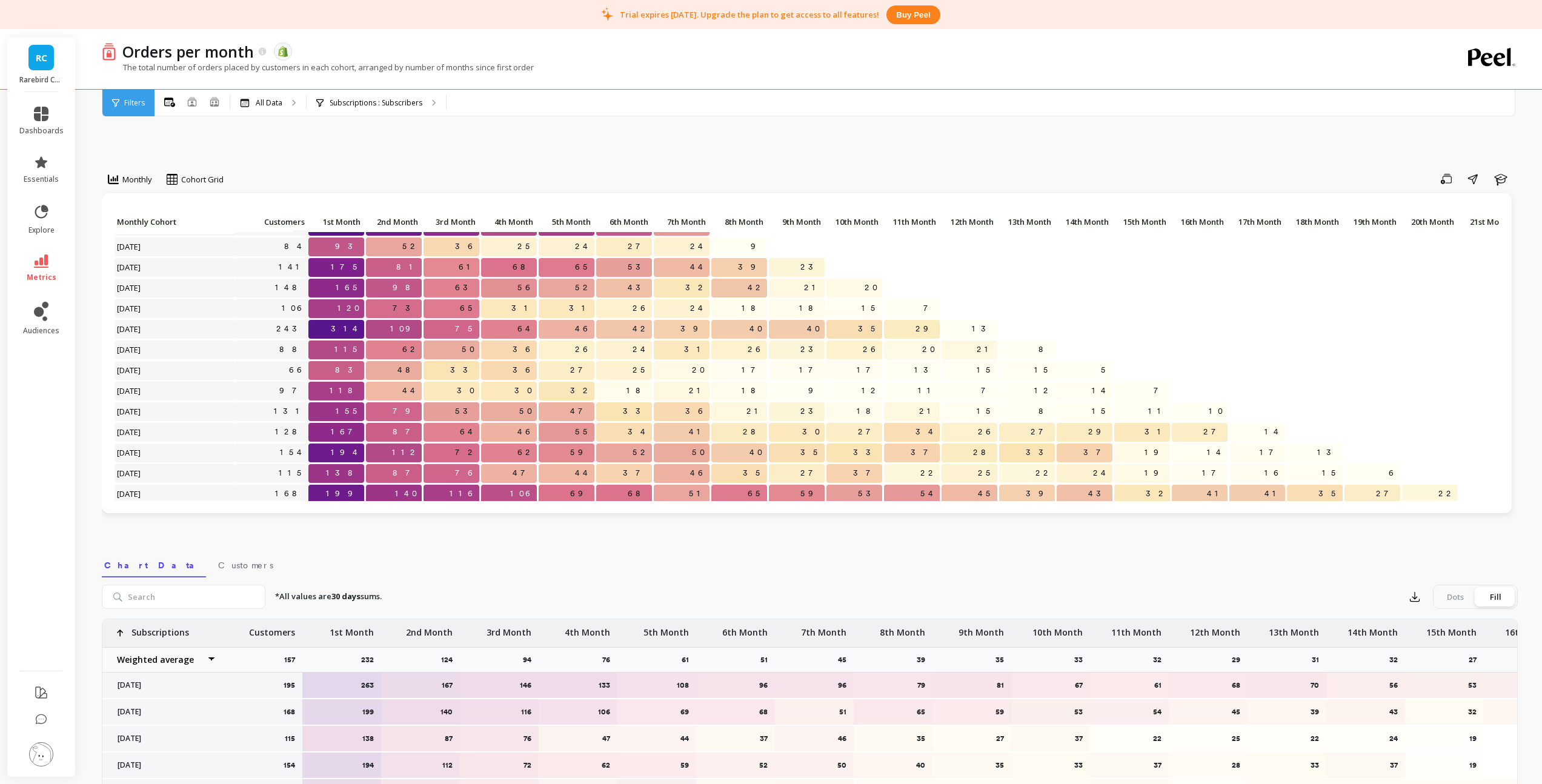
click at [43, 64] on span "RC" at bounding box center [41, 57] width 12 height 14
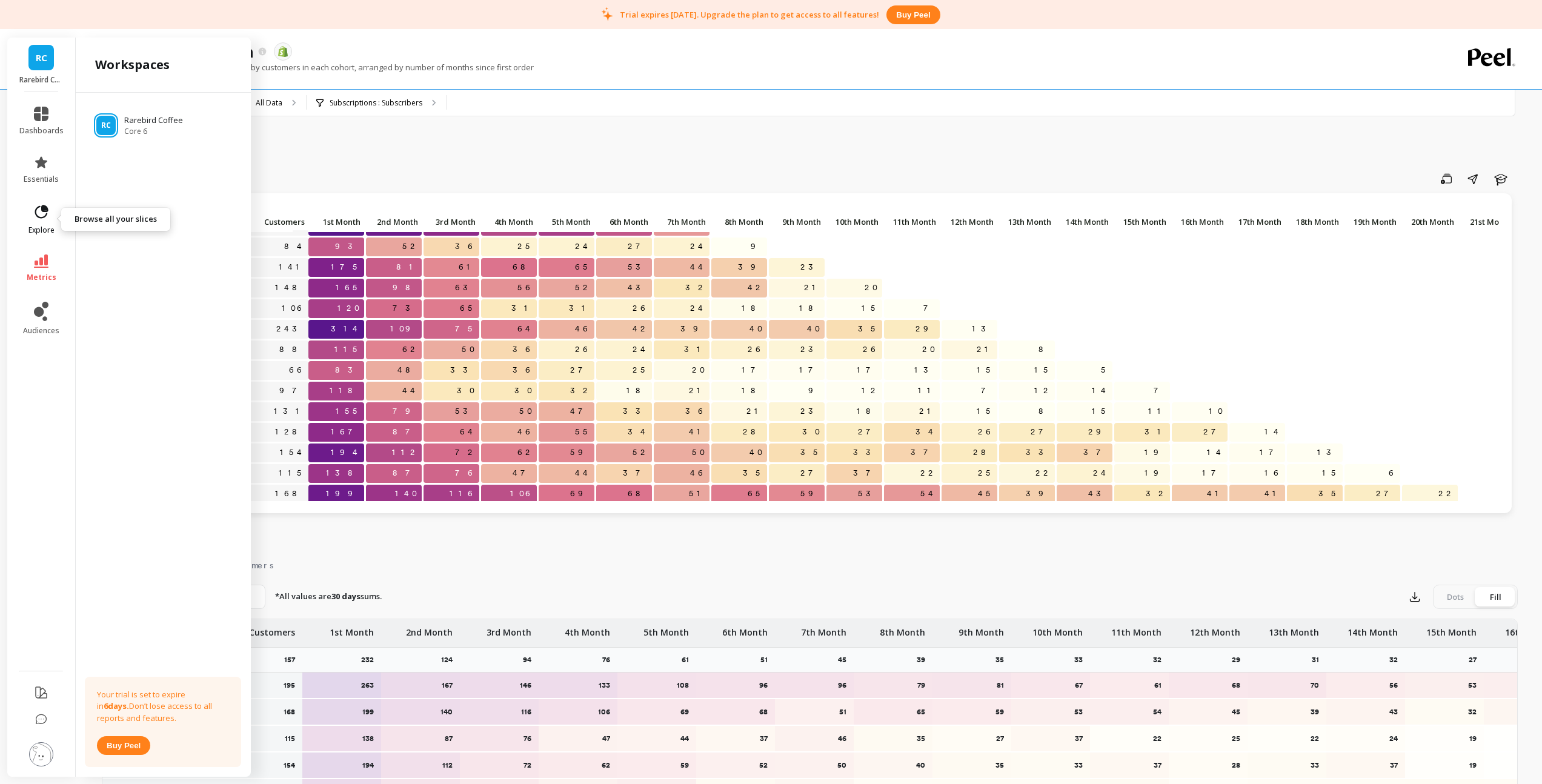
click at [42, 212] on icon at bounding box center [41, 212] width 17 height 17
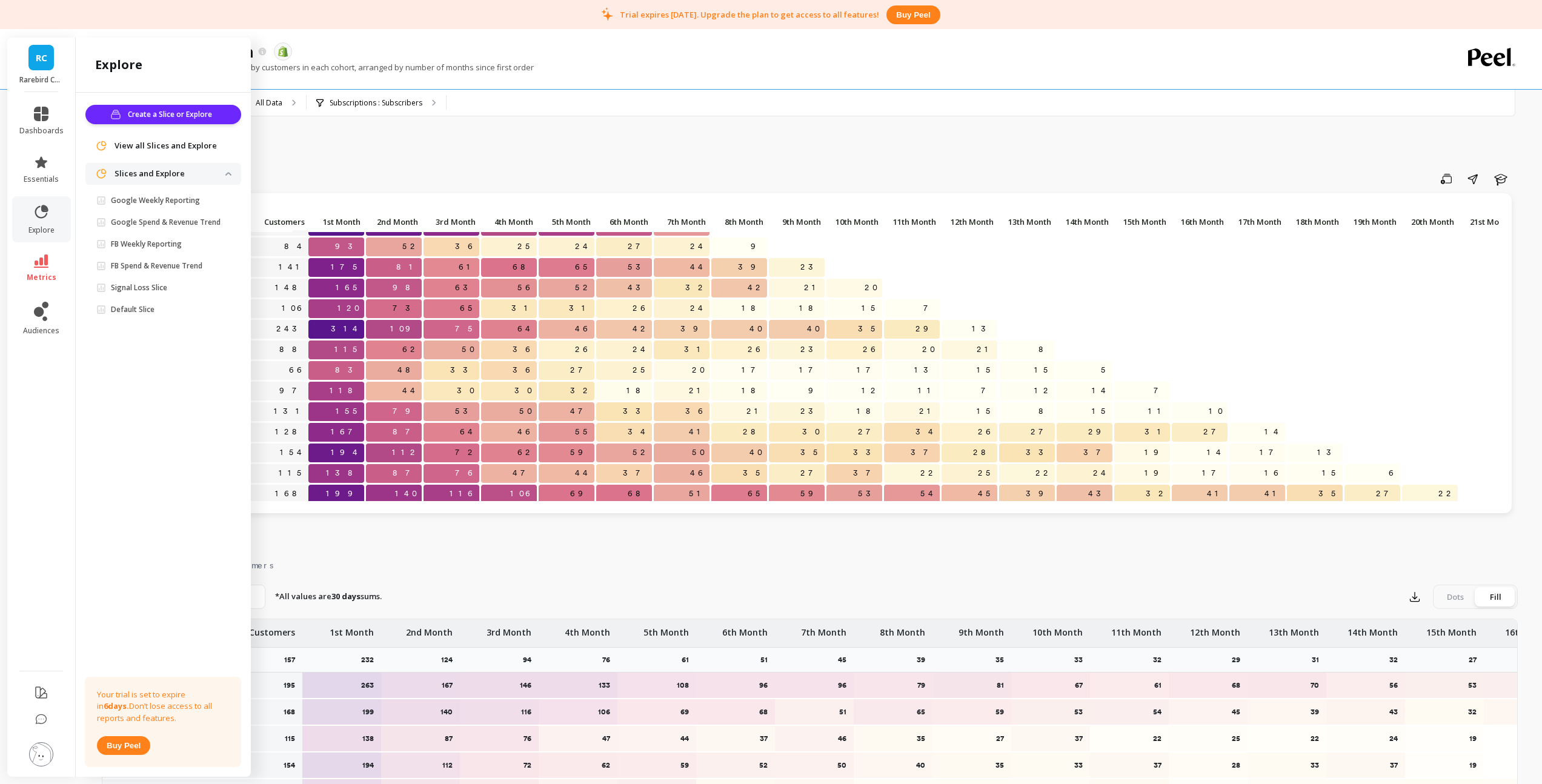
click at [223, 145] on link "View all Slices and Explore" at bounding box center [172, 145] width 117 height 12
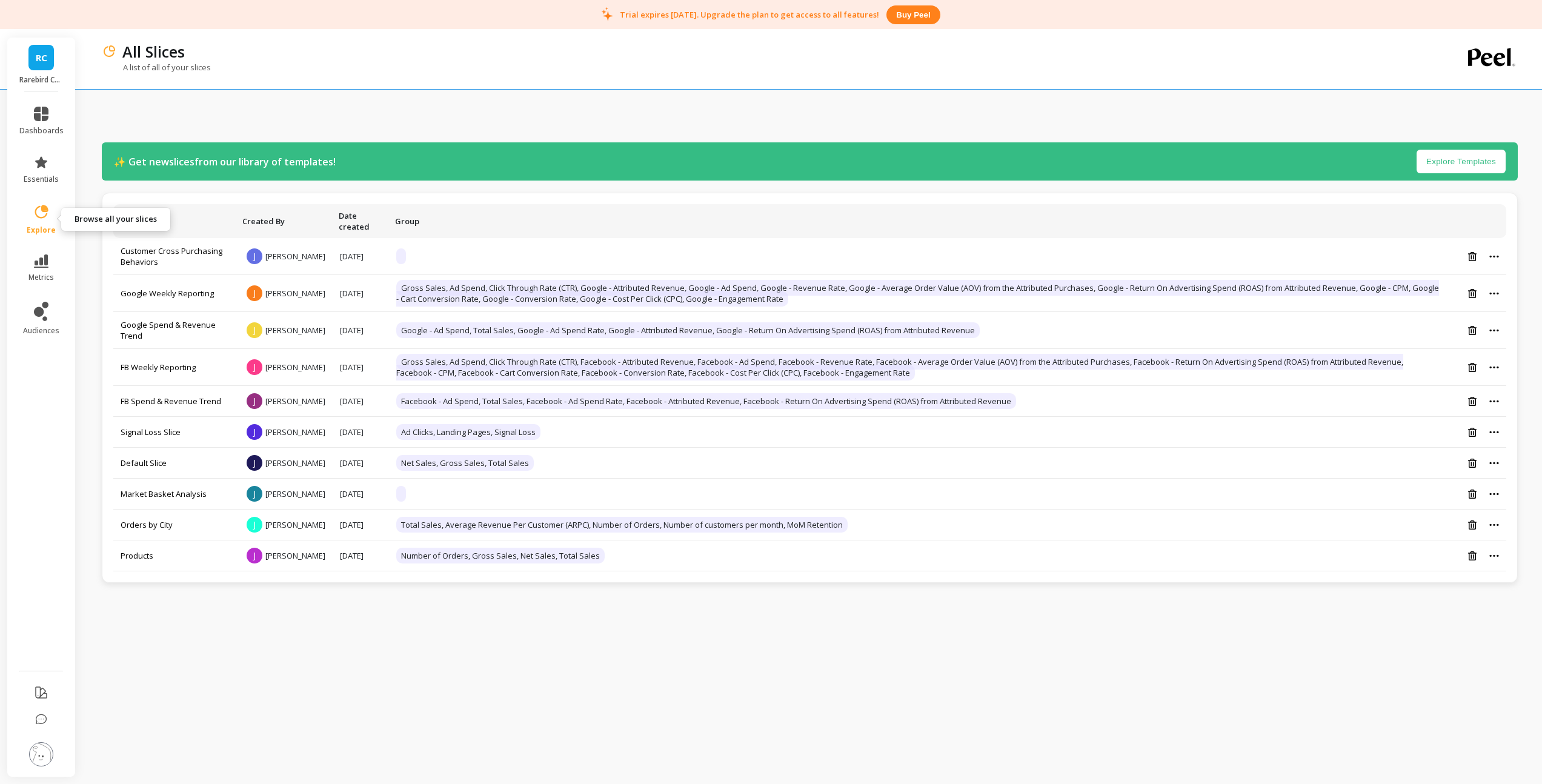
click at [45, 217] on icon at bounding box center [41, 212] width 17 height 17
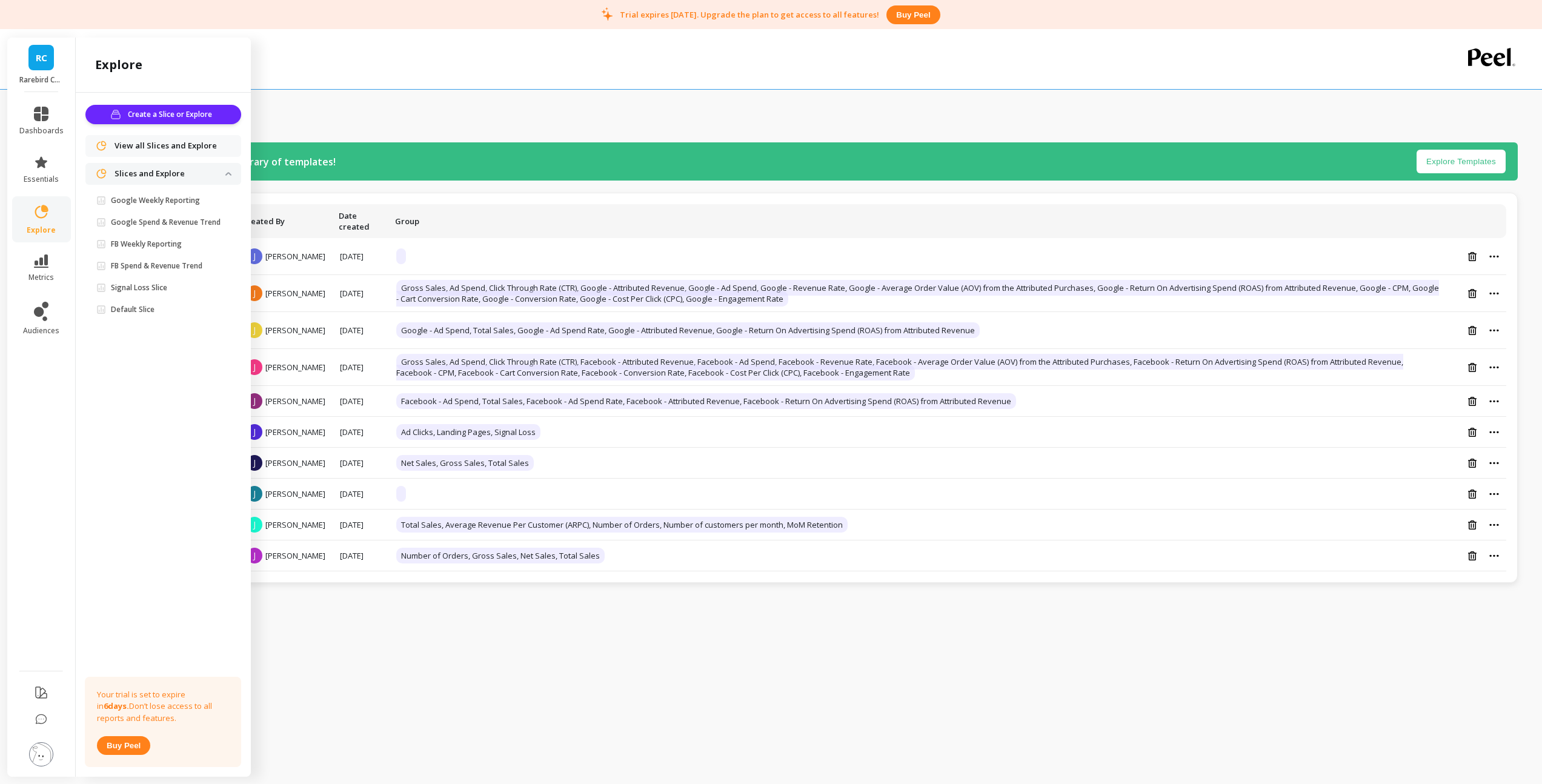
click at [44, 756] on img at bounding box center [41, 753] width 24 height 24
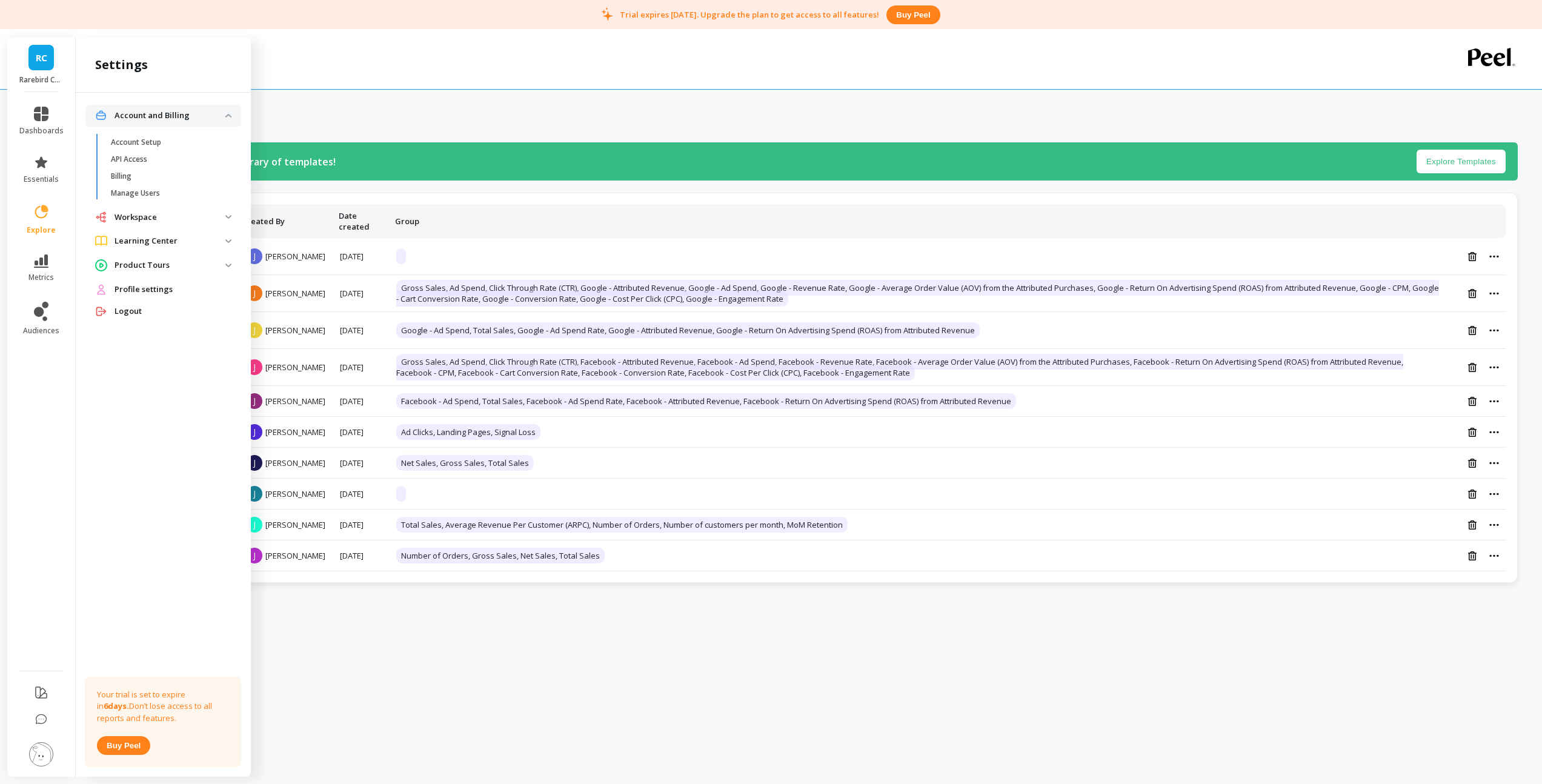
click at [146, 220] on p "Workspace" at bounding box center [169, 217] width 111 height 12
click at [161, 276] on p "Product Costs (COGS)" at bounding box center [148, 277] width 75 height 9
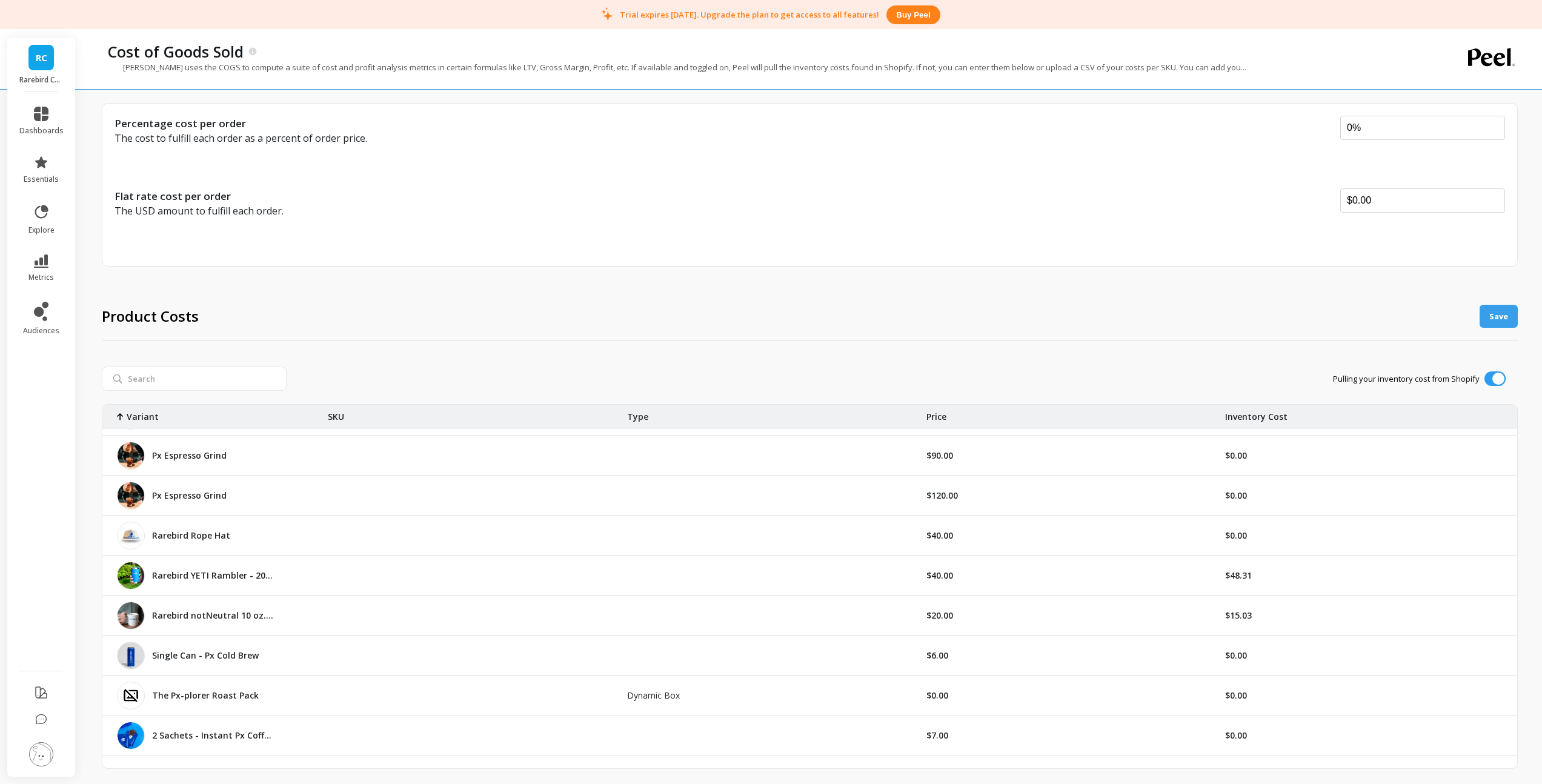
scroll to position [2475, 0]
click at [45, 754] on img at bounding box center [41, 753] width 24 height 24
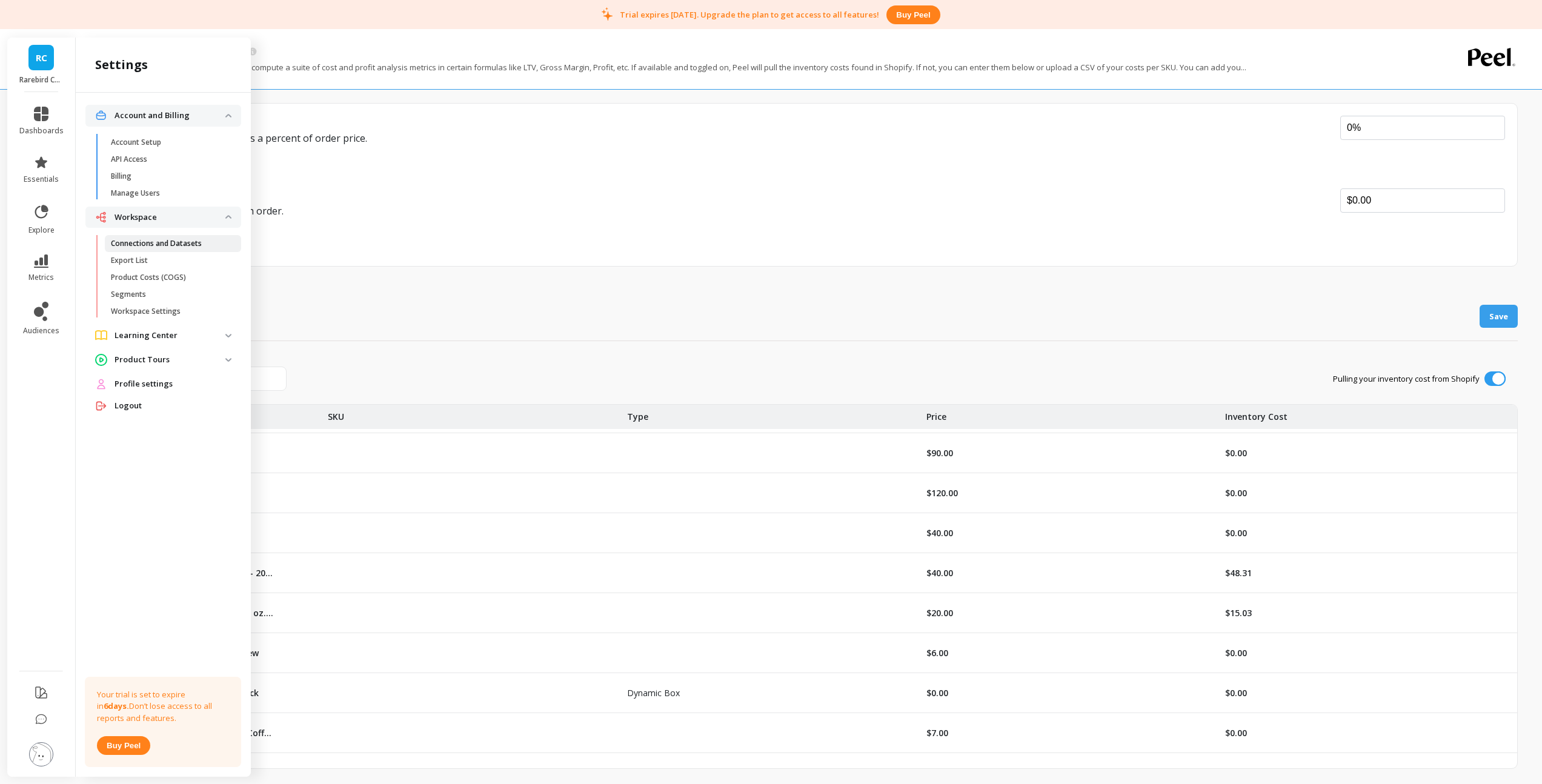
click at [156, 246] on p "Connections and Datasets" at bounding box center [156, 243] width 91 height 9
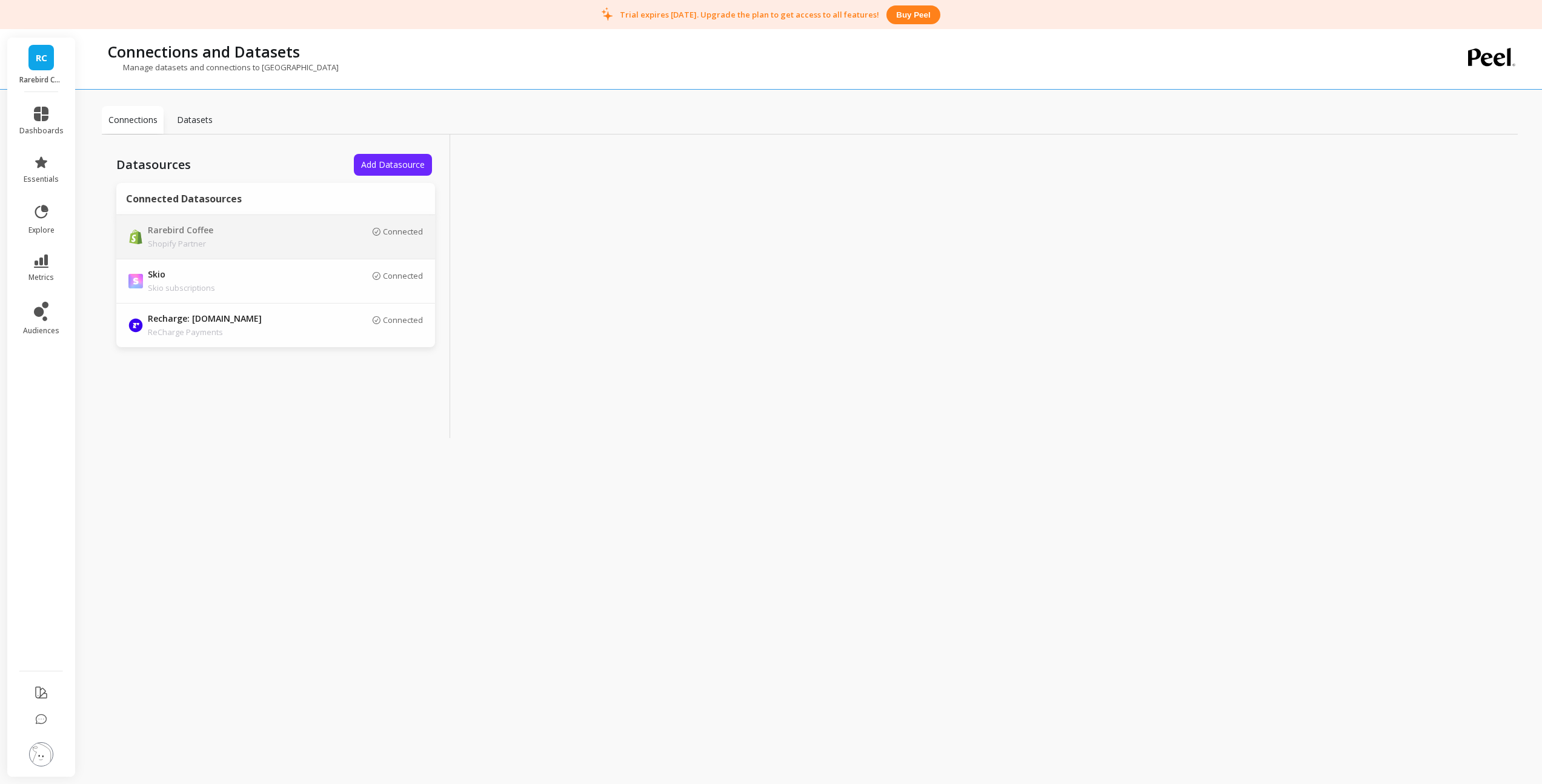
click at [212, 243] on p "Shopify Partner" at bounding box center [232, 244] width 169 height 12
click at [188, 123] on p "Datasets" at bounding box center [194, 120] width 36 height 12
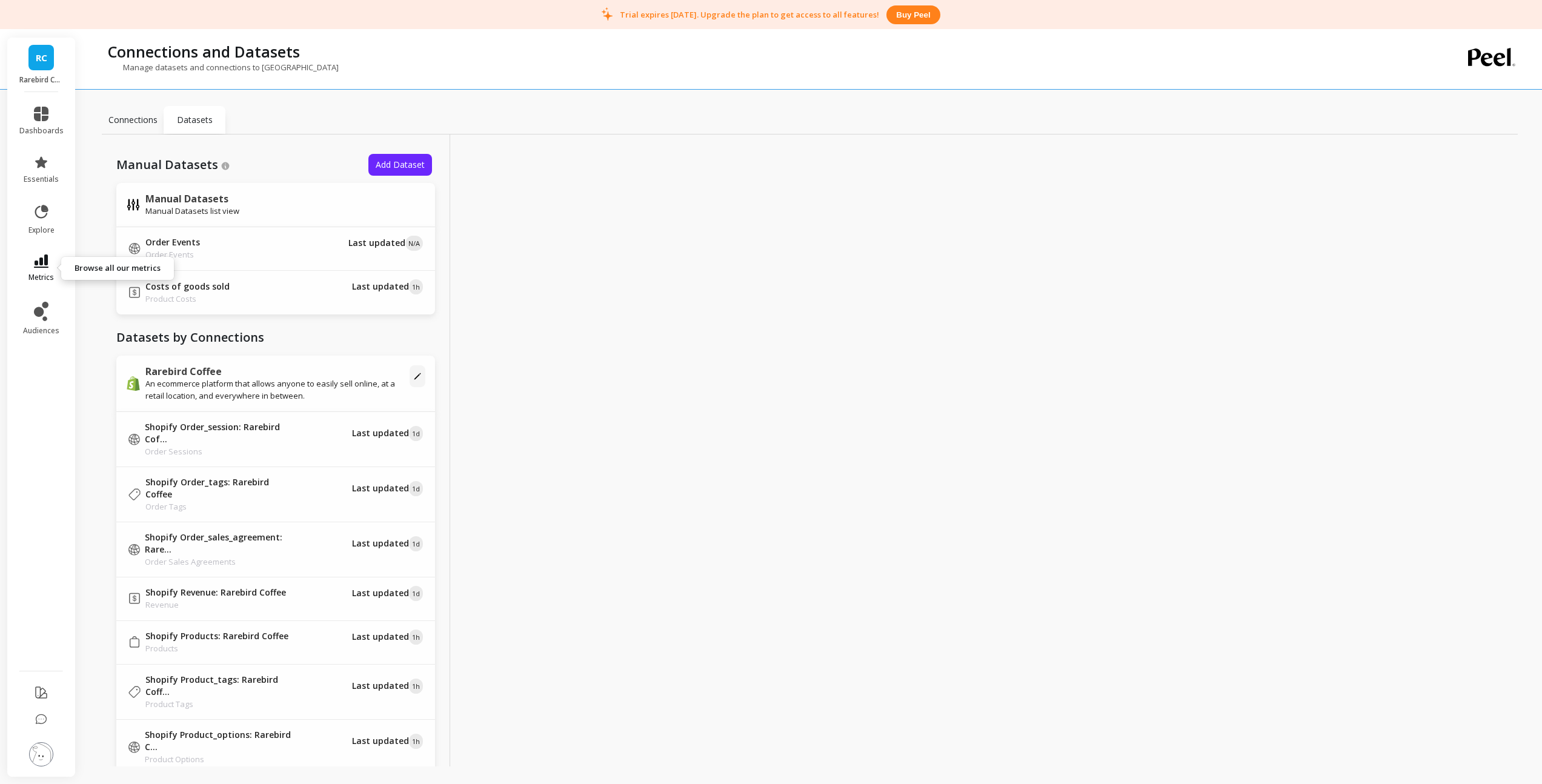
click at [42, 273] on span "metrics" at bounding box center [41, 277] width 25 height 9
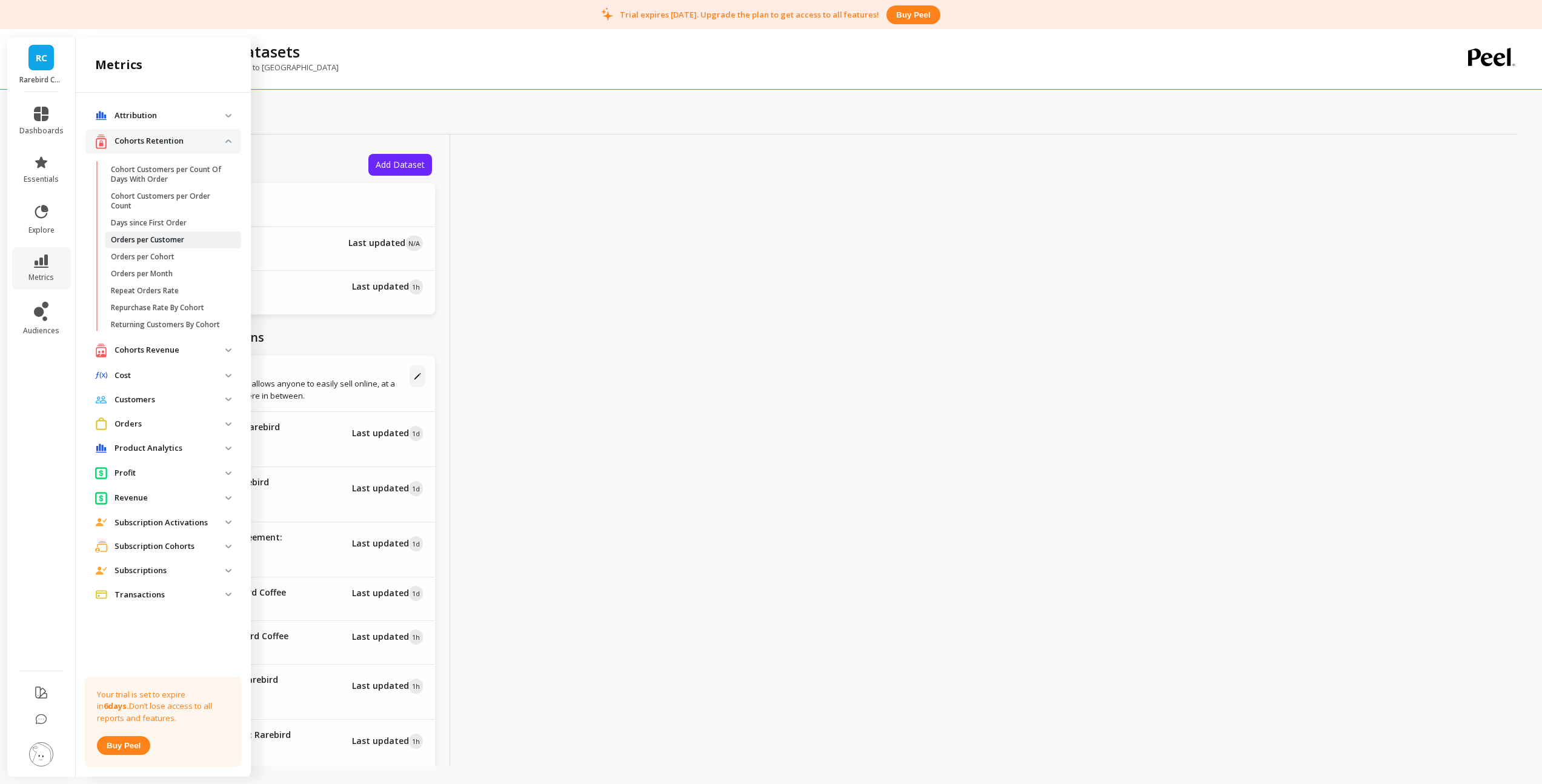
click at [163, 245] on link "Orders per Customer" at bounding box center [172, 239] width 136 height 17
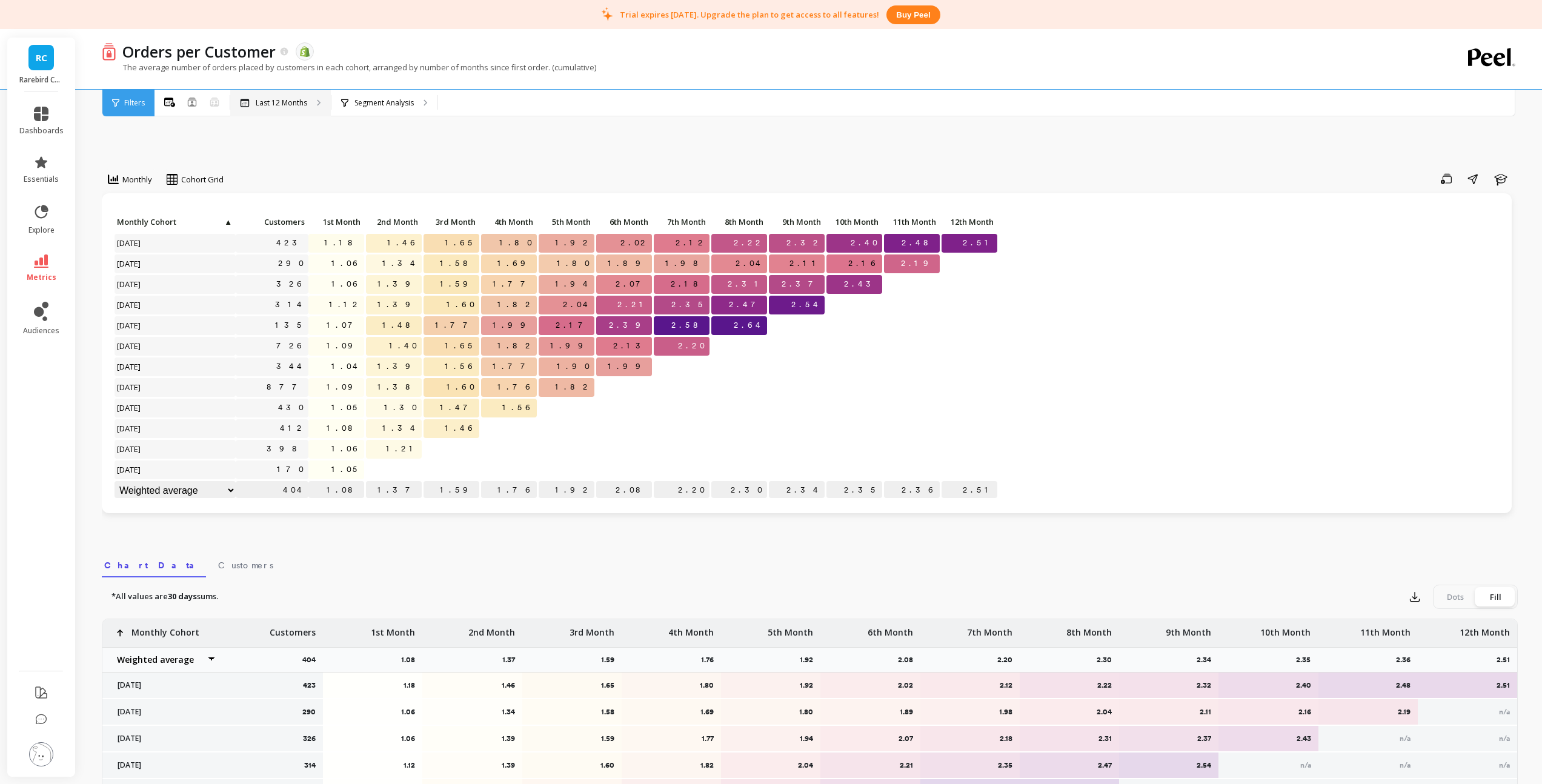
click at [280, 107] on p "Last 12 Months" at bounding box center [281, 103] width 52 height 9
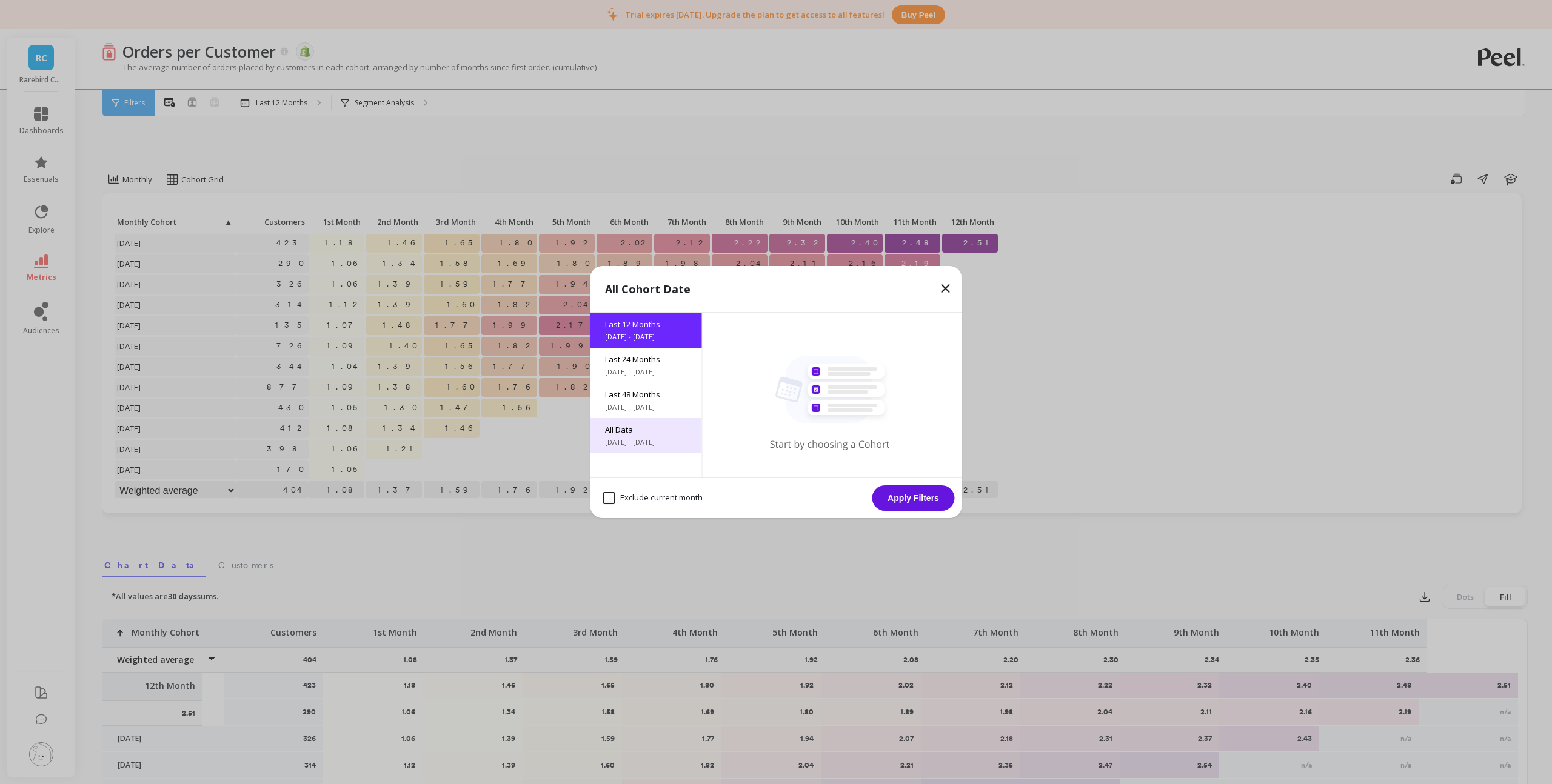
click at [634, 441] on span "[DATE] - [DATE]" at bounding box center [645, 441] width 82 height 9
click at [909, 492] on button "Apply Filters" at bounding box center [913, 497] width 82 height 25
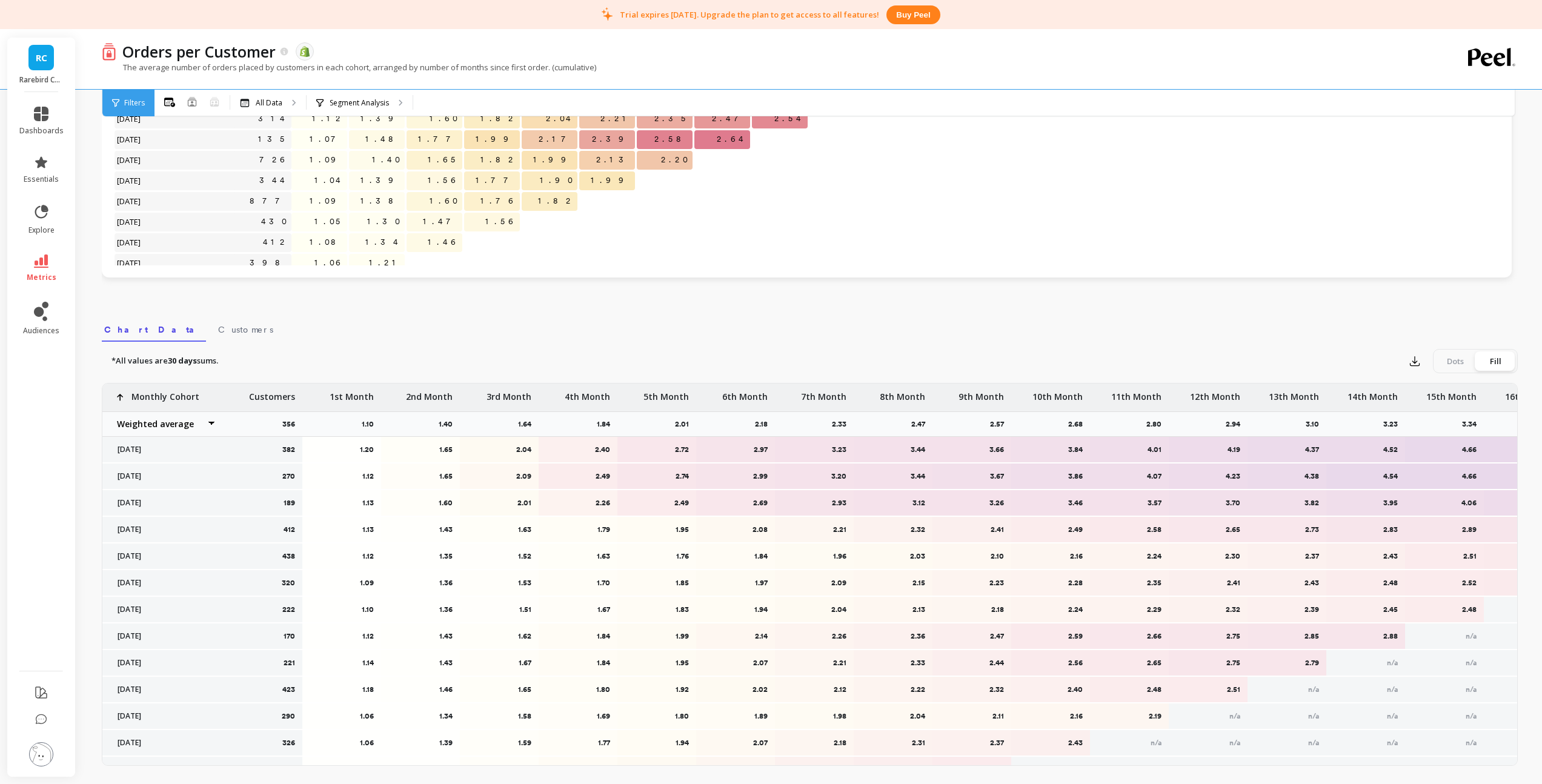
scroll to position [159, 26]
